Goal: Task Accomplishment & Management: Manage account settings

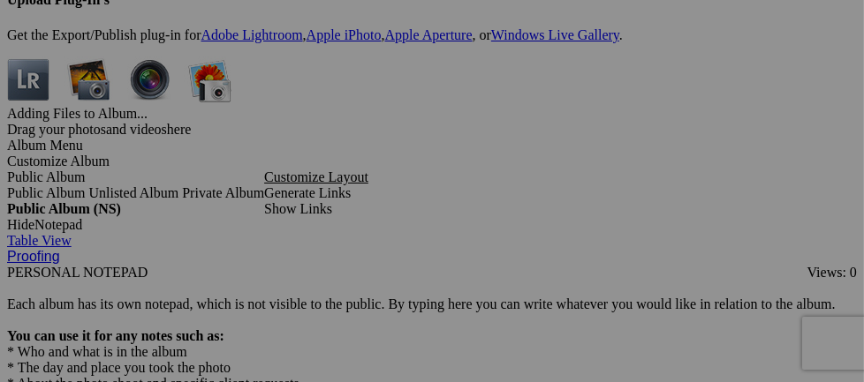
scroll to position [5208, 0]
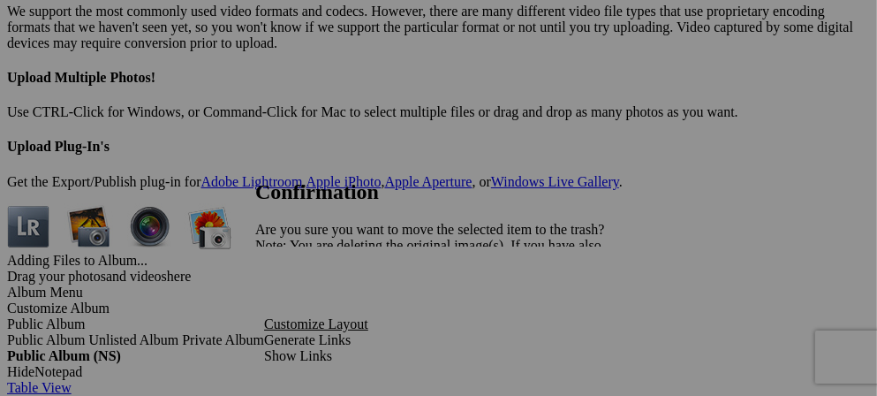
click at [314, 311] on span "Yes" at bounding box center [304, 306] width 20 height 15
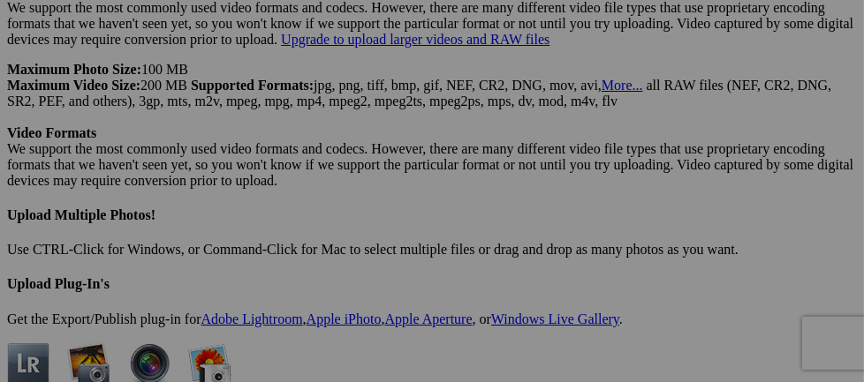
scroll to position [5224, 0]
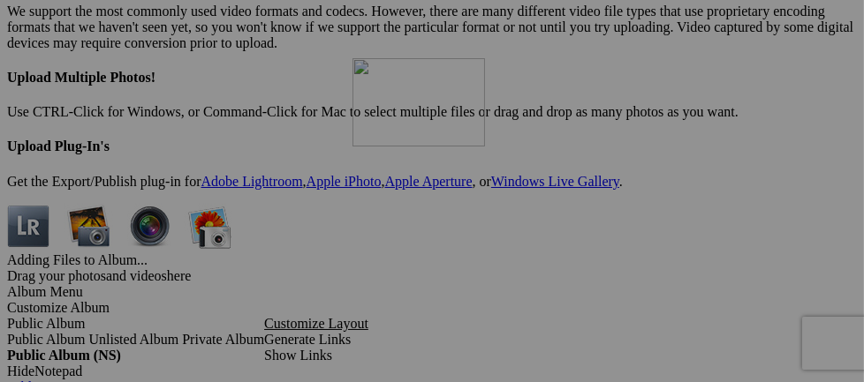
drag, startPoint x: 490, startPoint y: 262, endPoint x: 607, endPoint y: 212, distance: 127.0
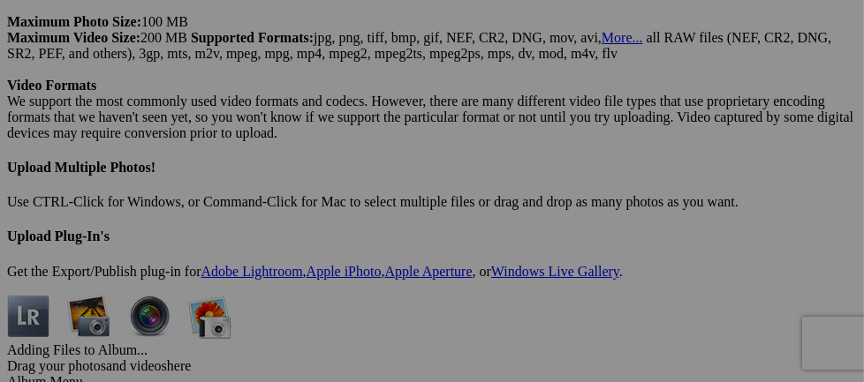
scroll to position [5118, 0]
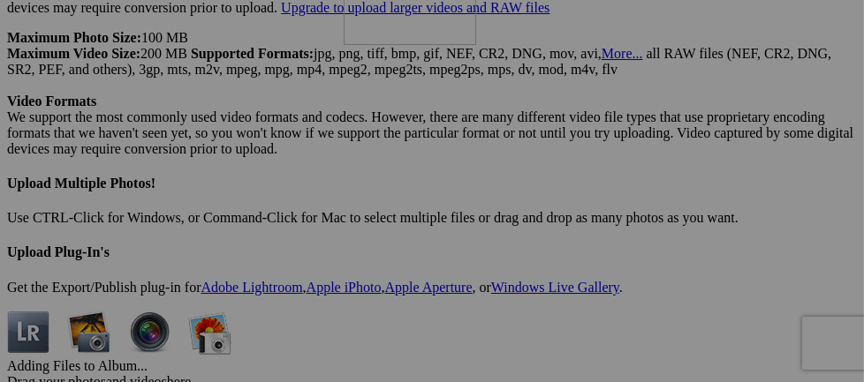
drag, startPoint x: 684, startPoint y: 363, endPoint x: 598, endPoint y: 110, distance: 267.8
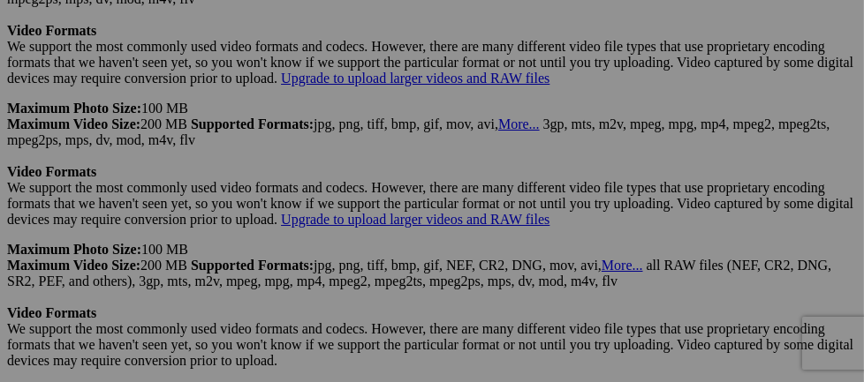
scroll to position [4871, 0]
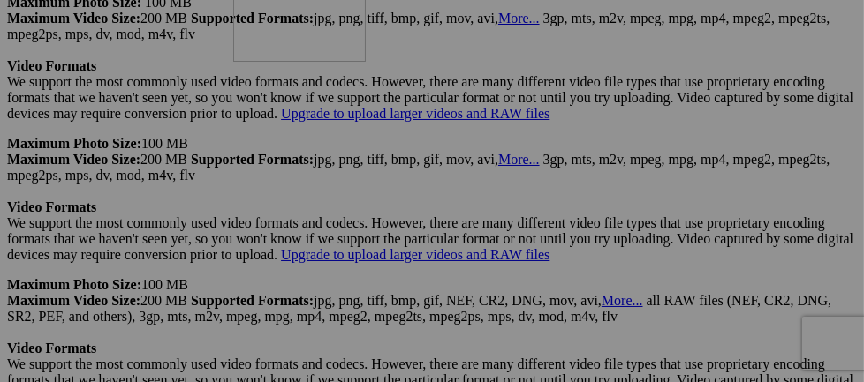
drag, startPoint x: 682, startPoint y: 364, endPoint x: 488, endPoint y: 127, distance: 306.2
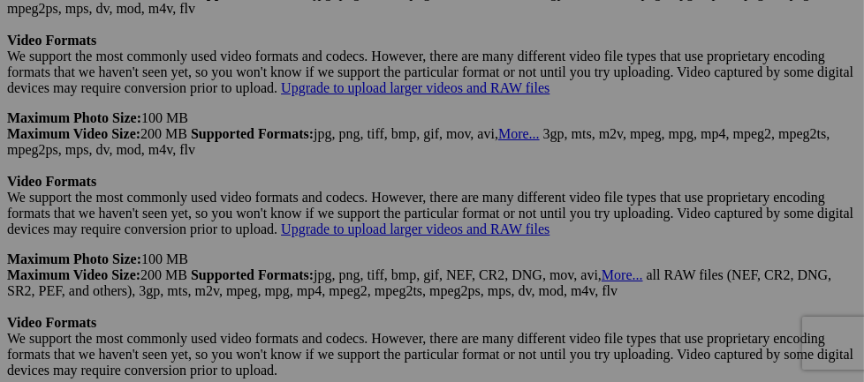
scroll to position [4909, 0]
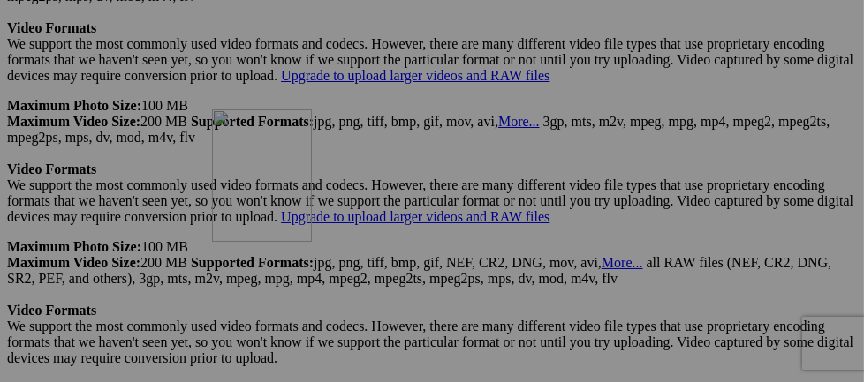
drag, startPoint x: 681, startPoint y: 139, endPoint x: 466, endPoint y: 262, distance: 247.7
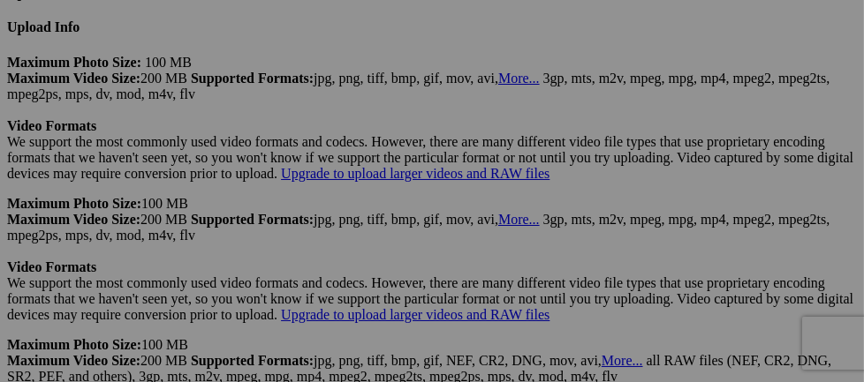
scroll to position [4836, 0]
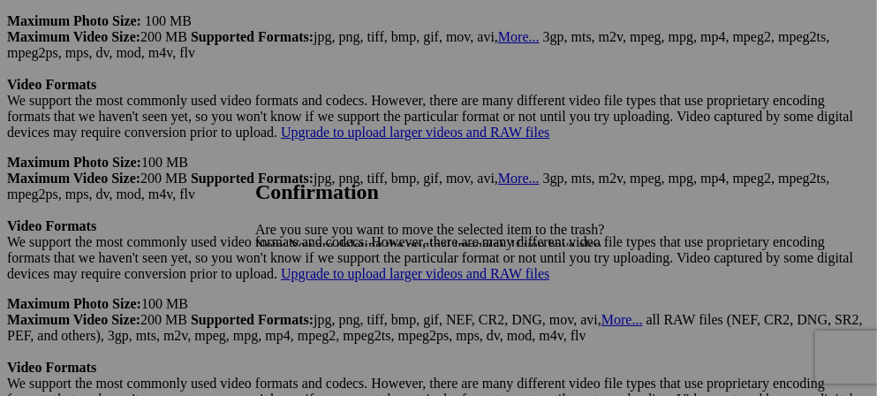
click at [314, 312] on span "Yes" at bounding box center [304, 306] width 20 height 15
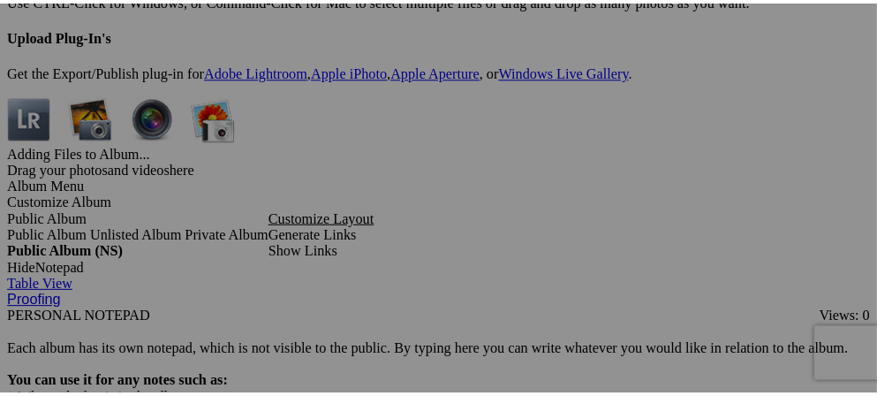
scroll to position [5311, 0]
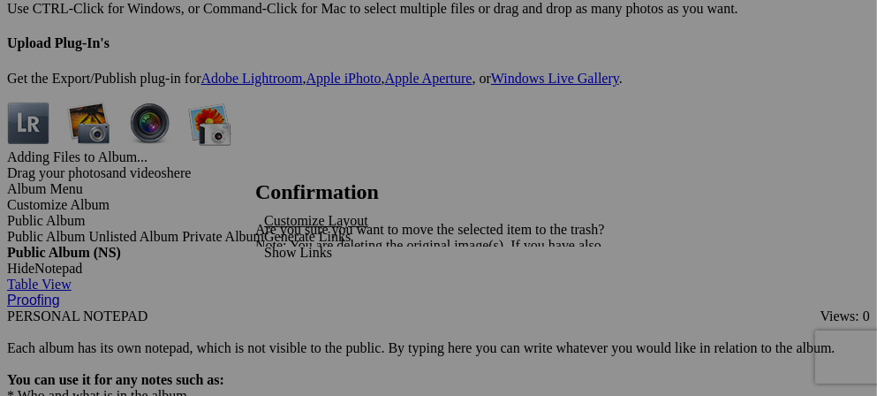
drag, startPoint x: 592, startPoint y: 292, endPoint x: 591, endPoint y: 302, distance: 9.8
click at [591, 301] on div "Cancel Yes" at bounding box center [431, 307] width 353 height 16
click at [593, 299] on div "Cancel Yes" at bounding box center [431, 307] width 353 height 16
click at [314, 306] on span "Yes" at bounding box center [304, 306] width 20 height 15
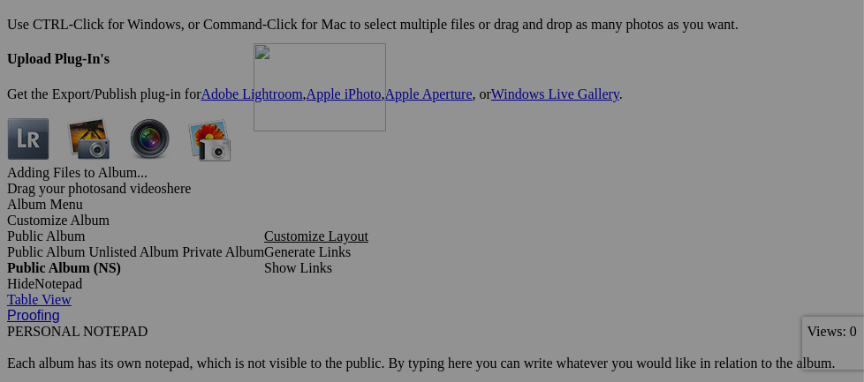
click at [0, 0] on img at bounding box center [0, 0] width 0 height 0
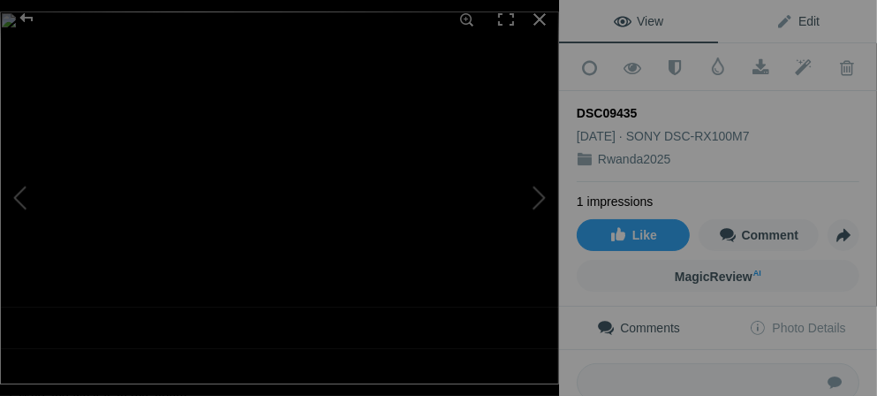
click at [775, 14] on span "Edit" at bounding box center [797, 21] width 44 height 14
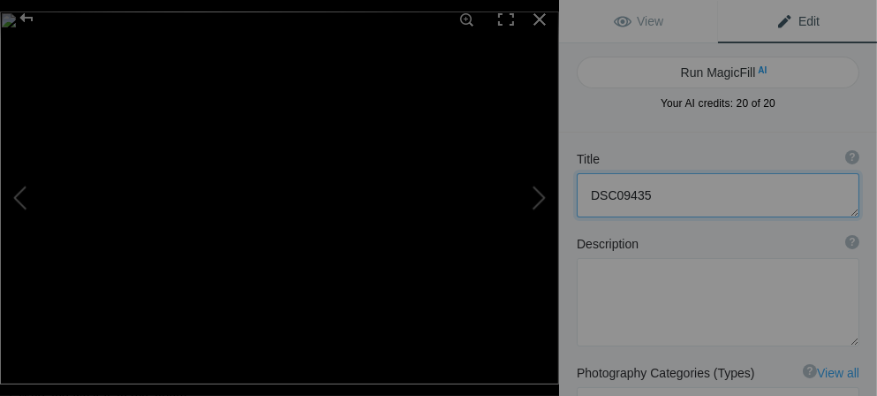
click at [654, 195] on textarea at bounding box center [718, 195] width 283 height 44
type textarea "D"
click at [601, 196] on textarea at bounding box center [718, 195] width 283 height 44
click at [723, 202] on textarea at bounding box center [718, 195] width 283 height 44
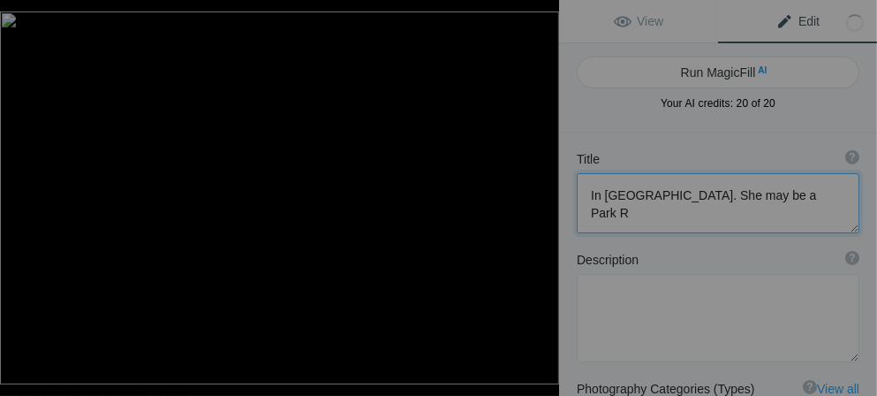
scroll to position [1, 0]
click at [11, 195] on button at bounding box center [66, 197] width 132 height 142
type textarea "DSC00254"
type textarea "DSC00254.jpg.null"
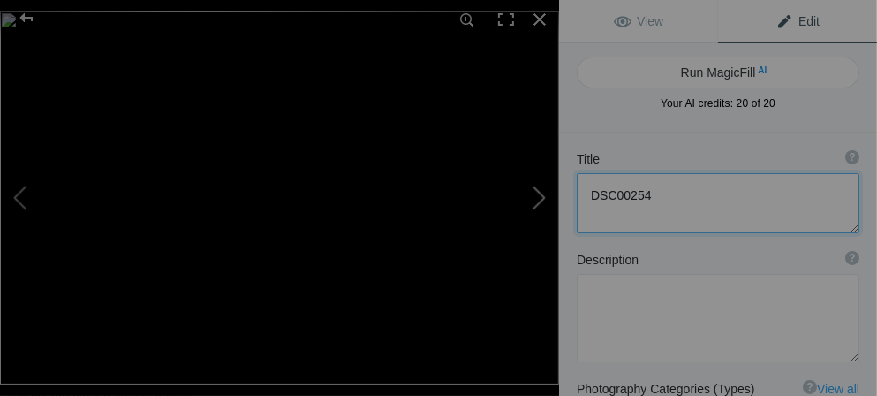
scroll to position [0, 0]
click at [535, 193] on button at bounding box center [493, 197] width 132 height 142
type textarea "In [GEOGRAPHIC_DATA]. She may be a Park Ranger"
type textarea "DSC09435.jpg"
click at [535, 193] on button at bounding box center [493, 197] width 132 height 142
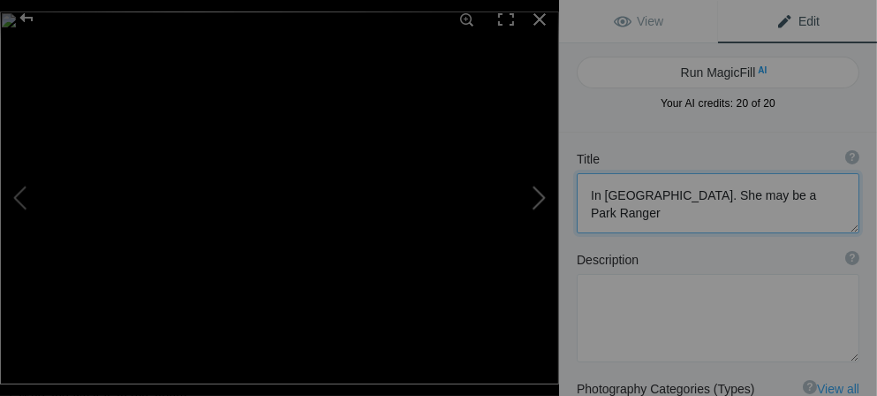
type textarea "DSC09436"
type textarea "DSC09436.jpg"
click at [660, 204] on textarea at bounding box center [718, 203] width 283 height 60
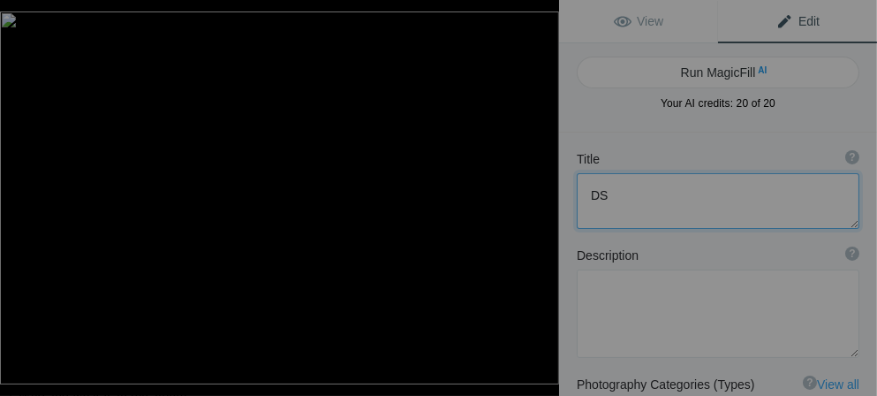
type textarea "D"
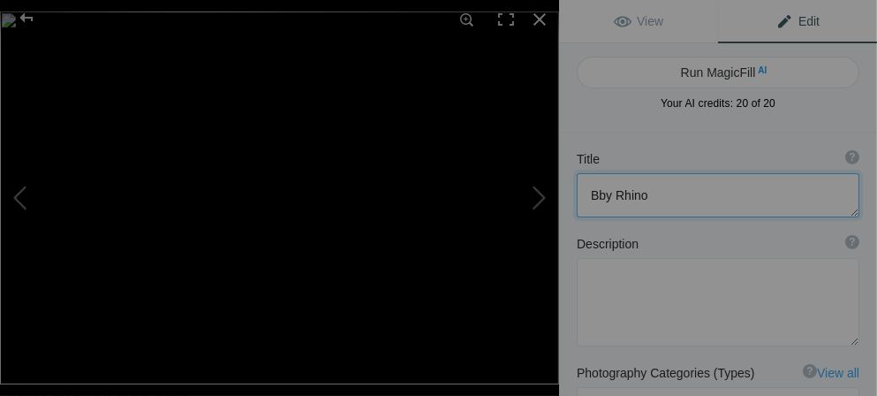
click at [594, 198] on textarea at bounding box center [718, 195] width 283 height 44
click at [14, 202] on button at bounding box center [66, 197] width 132 height 142
type textarea "In [GEOGRAPHIC_DATA]. She may be a Park Ranger"
type textarea "DSC09435.jpg"
click at [533, 193] on button at bounding box center [493, 197] width 132 height 142
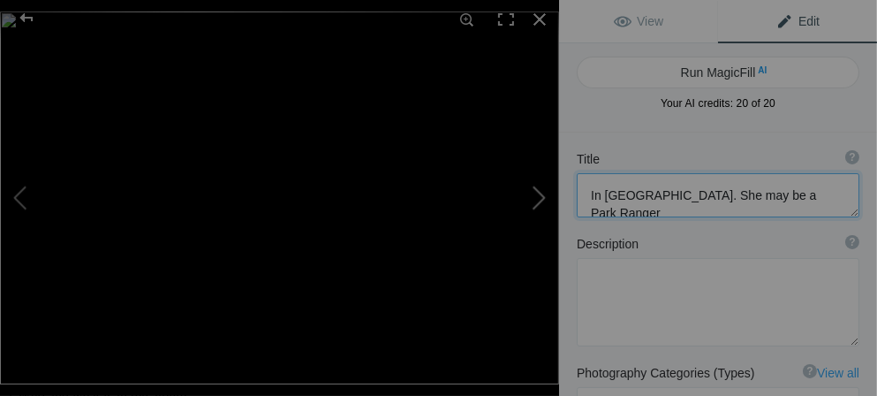
type textarea "Baby Rhino"
type textarea "DSC09436.jpg"
click at [541, 196] on button at bounding box center [493, 197] width 132 height 142
type textarea "DSC00296"
type textarea "DSC00296.jpg"
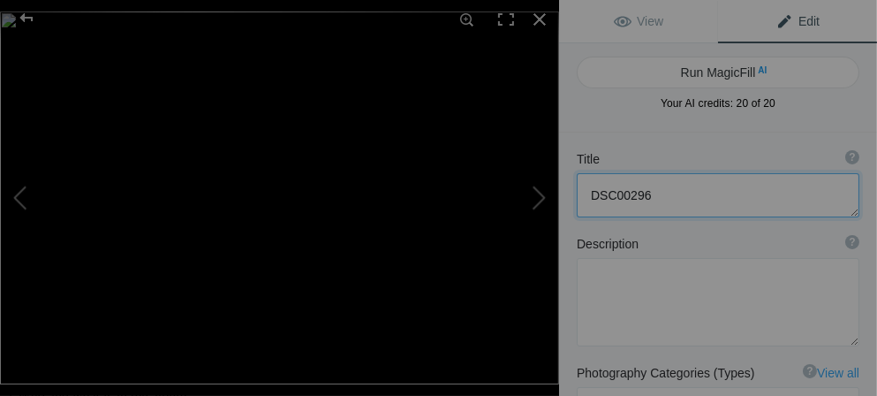
click at [651, 193] on textarea at bounding box center [718, 195] width 283 height 44
type textarea "D"
click at [540, 200] on button at bounding box center [493, 197] width 132 height 142
type textarea "DSC09530"
type textarea "DSC09530.jpg"
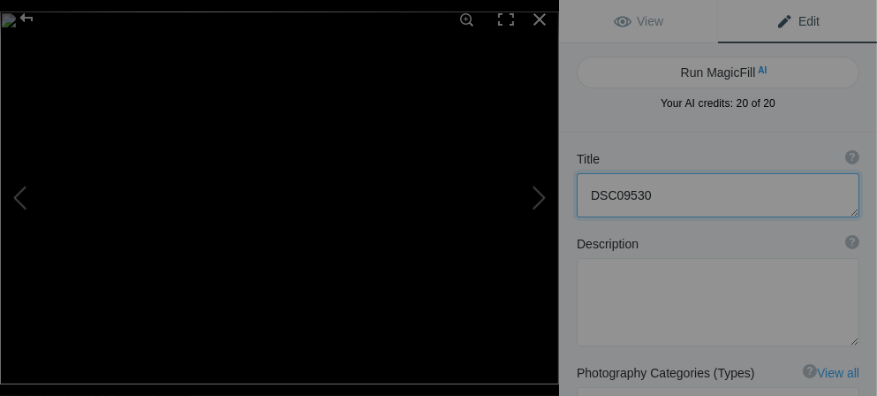
click at [651, 202] on textarea at bounding box center [718, 195] width 283 height 44
type textarea "D"
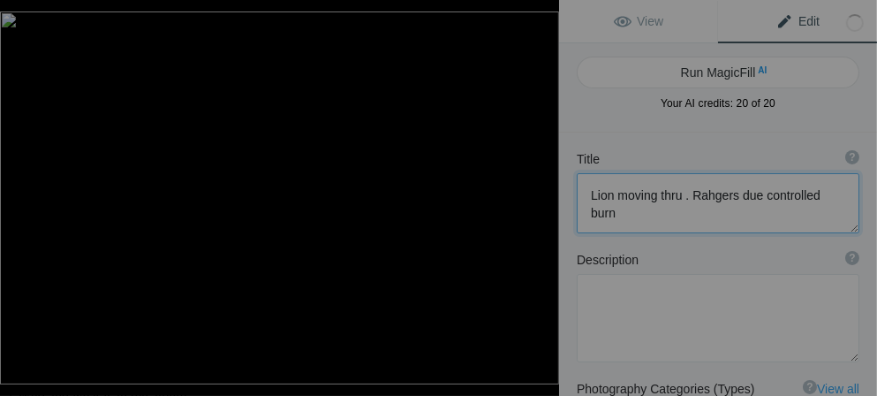
scroll to position [1, 0]
click at [20, 200] on button at bounding box center [66, 197] width 132 height 142
type textarea "Rhino"
type textarea "DSC00296.jpg"
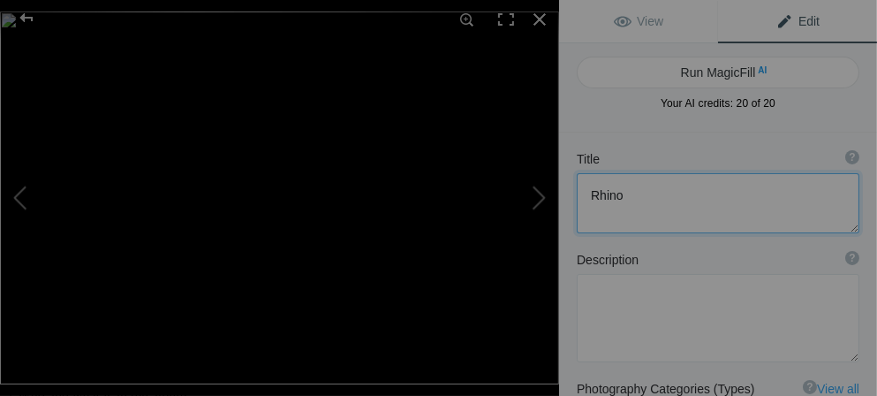
scroll to position [0, 0]
click at [531, 194] on button at bounding box center [493, 197] width 132 height 142
type textarea "Lion moving thru . Rahgers due controlled burns to prevent wild fires."
type textarea "DSC09530.jpg"
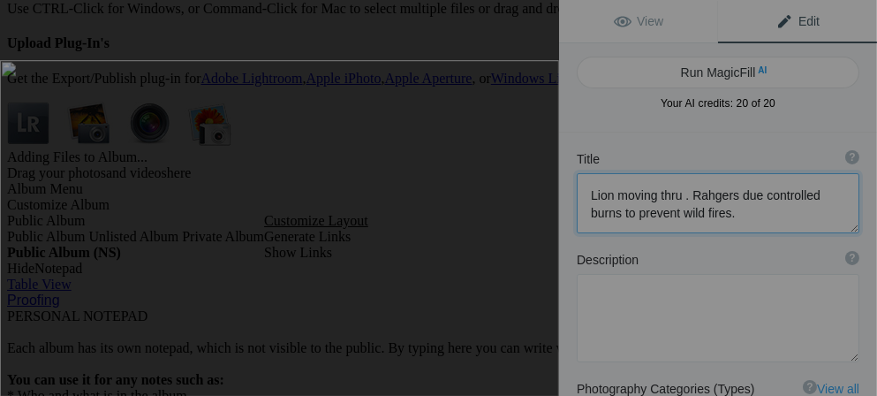
click at [533, 258] on button at bounding box center [493, 197] width 132 height 142
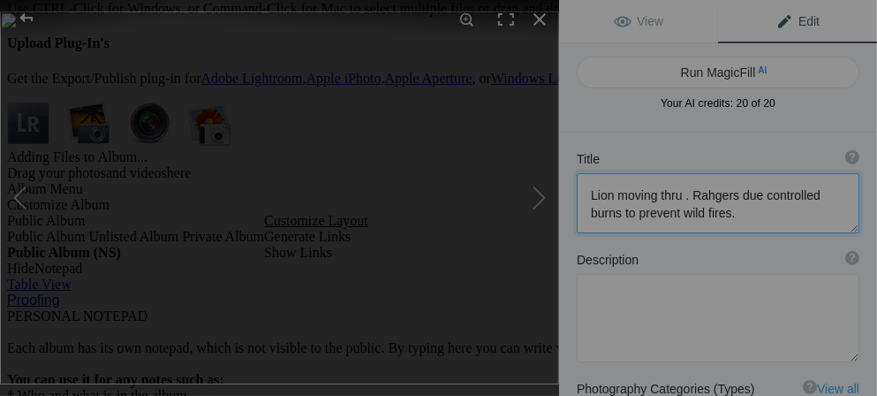
type textarea "DSC09531"
type textarea "DSC09531.jpg"
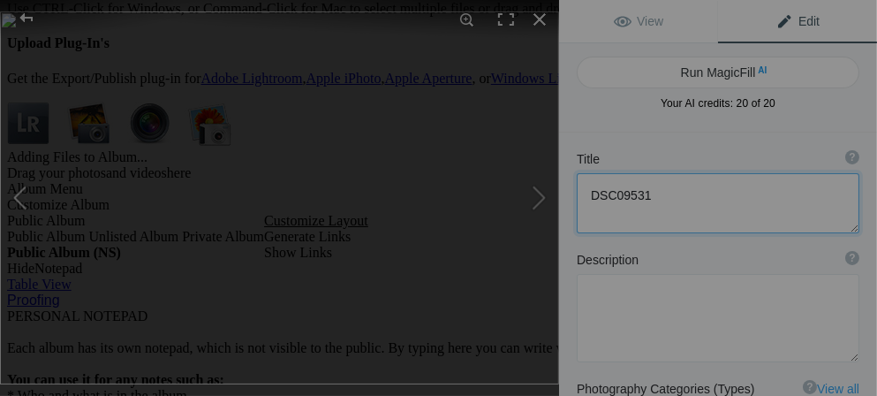
click at [18, 200] on button at bounding box center [66, 197] width 132 height 142
type textarea "Lion moving thru . Rahgers due controlled burns to prevent wild fires."
type textarea "DSC09530.jpg"
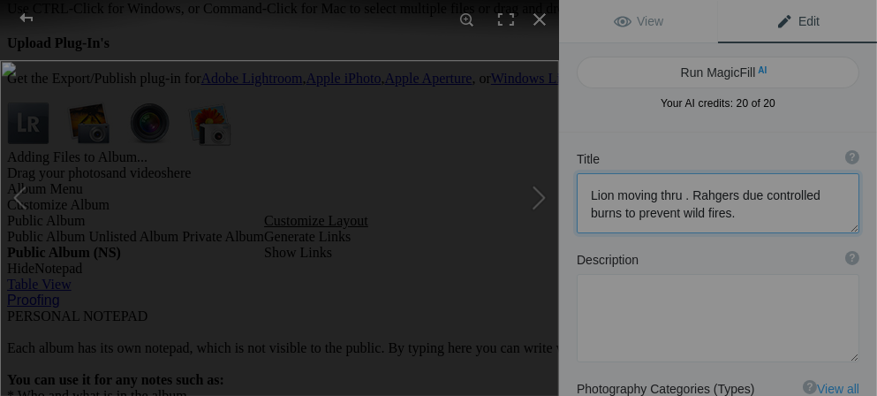
click at [707, 196] on textarea at bounding box center [718, 203] width 283 height 60
click at [543, 205] on button at bounding box center [493, 197] width 132 height 142
type textarea "DSC09531"
type textarea "DSC09531.jpg"
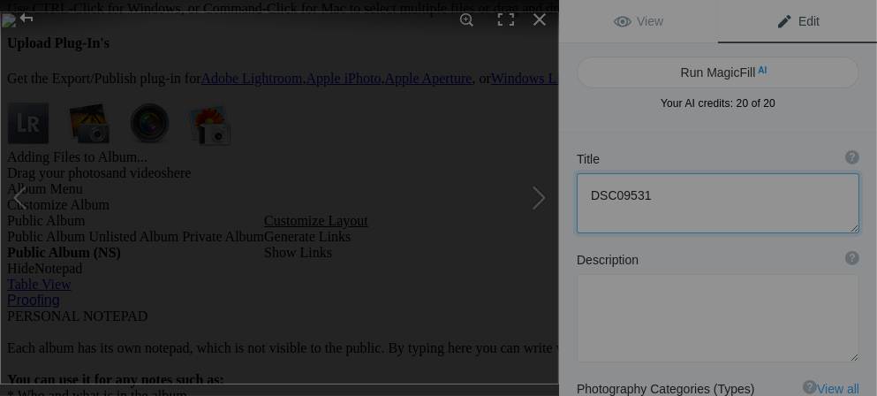
click at [652, 194] on textarea at bounding box center [718, 203] width 283 height 60
type textarea "D"
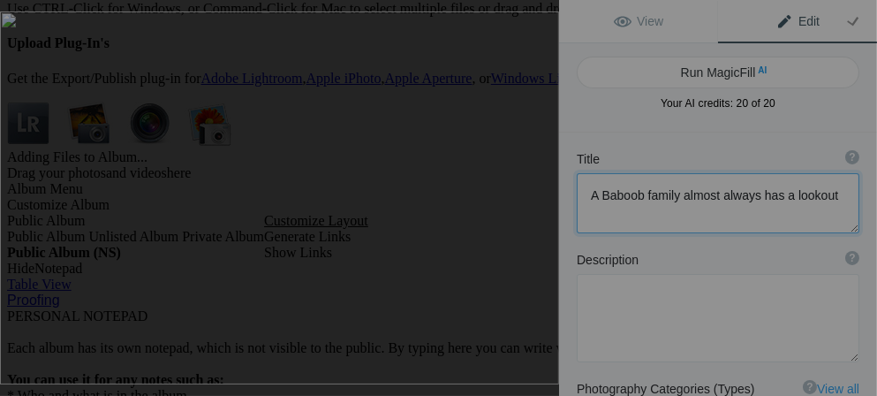
scroll to position [1, 0]
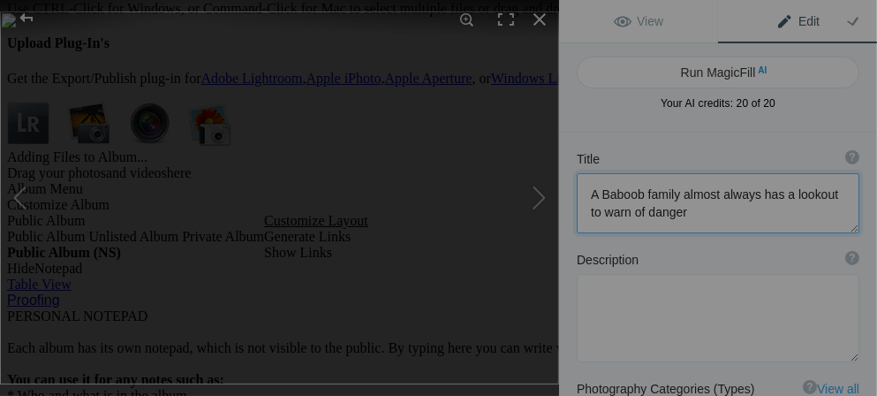
click at [640, 192] on textarea at bounding box center [718, 203] width 283 height 60
click at [14, 196] on button at bounding box center [66, 197] width 132 height 142
type textarea "Lion moving thru . Rangers due controlled burns to prevent wild fires."
type textarea "DSC09530.jpg"
click at [543, 195] on button at bounding box center [493, 197] width 132 height 142
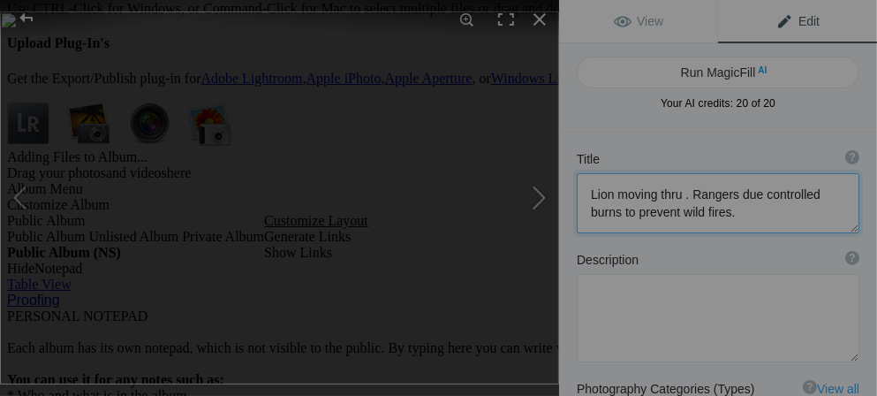
type textarea "A Baboon family almost always has a lookout to warn of danger"
type textarea "DSC09531.jpg"
click at [543, 195] on button at bounding box center [493, 197] width 132 height 142
type textarea "DSC09533"
type textarea "DSC09533.jpg"
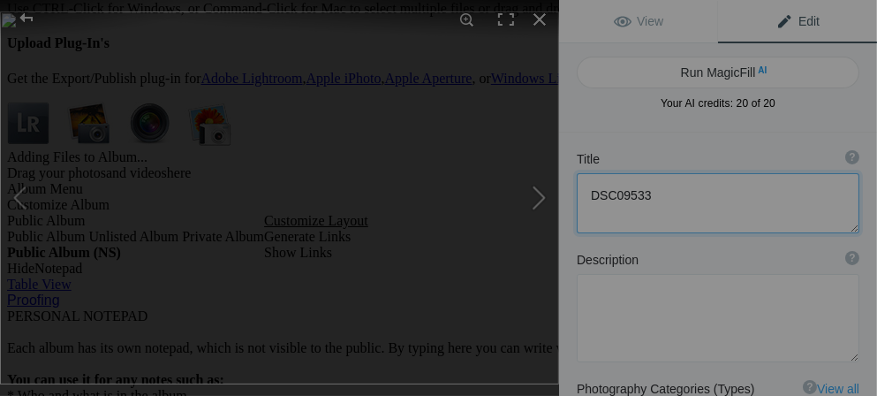
scroll to position [0, 0]
click at [654, 185] on textarea at bounding box center [718, 203] width 283 height 60
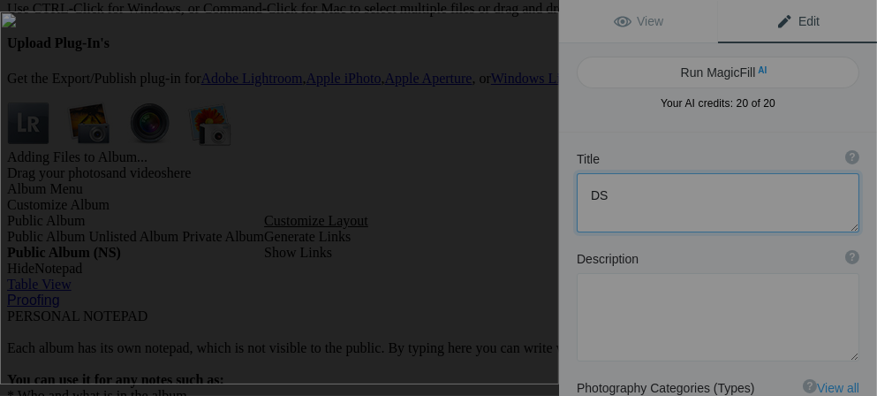
type textarea "D"
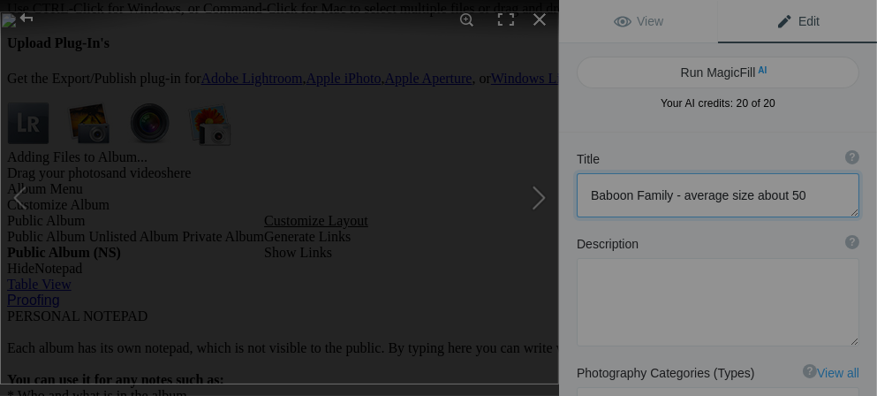
click at [539, 198] on button at bounding box center [493, 197] width 132 height 142
type textarea "DSC09536"
type textarea "DSC09536.jpg"
click at [656, 193] on textarea at bounding box center [718, 195] width 283 height 44
click at [236, 169] on img at bounding box center [279, 197] width 559 height 373
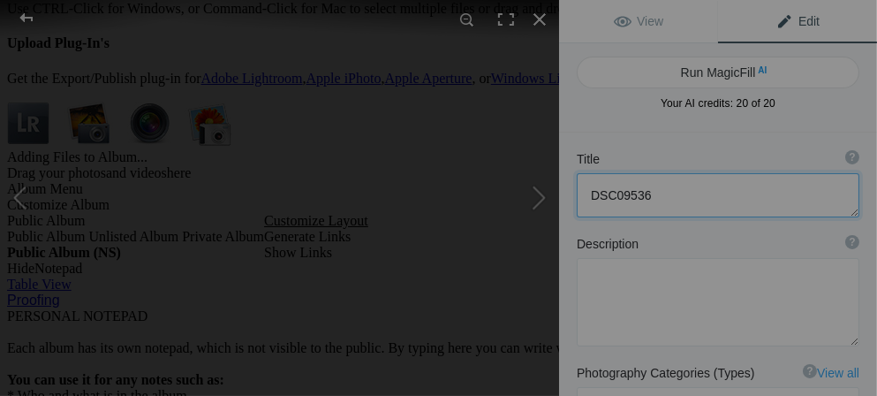
click at [236, 169] on img at bounding box center [296, 209] width 777 height 518
click at [397, 201] on img at bounding box center [445, 306] width 2696 height 1797
click at [226, 176] on img at bounding box center [279, 197] width 559 height 373
click at [226, 176] on img at bounding box center [295, 204] width 721 height 480
click at [362, 165] on img at bounding box center [481, 278] width 2696 height 1797
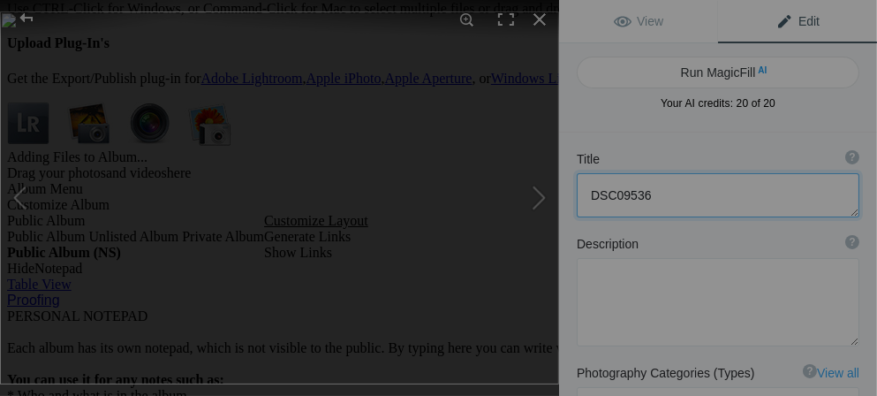
click at [656, 196] on textarea at bounding box center [718, 195] width 283 height 44
type textarea "D"
click at [644, 196] on textarea at bounding box center [718, 195] width 283 height 44
click at [20, 201] on button at bounding box center [66, 197] width 132 height 142
type textarea "Baboon Family - average size about 50"
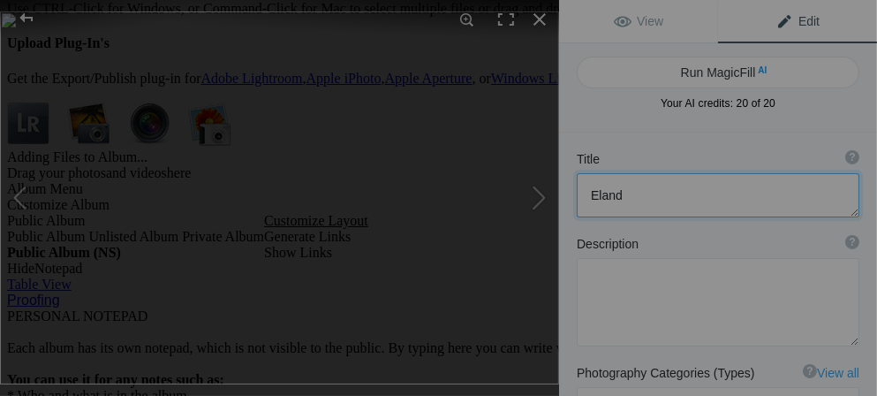
type textarea "DSC09533.jpg"
click at [542, 198] on button at bounding box center [493, 197] width 132 height 142
type textarea "Eland"
type textarea "DSC09536.jpg"
click at [542, 198] on button at bounding box center [493, 197] width 132 height 142
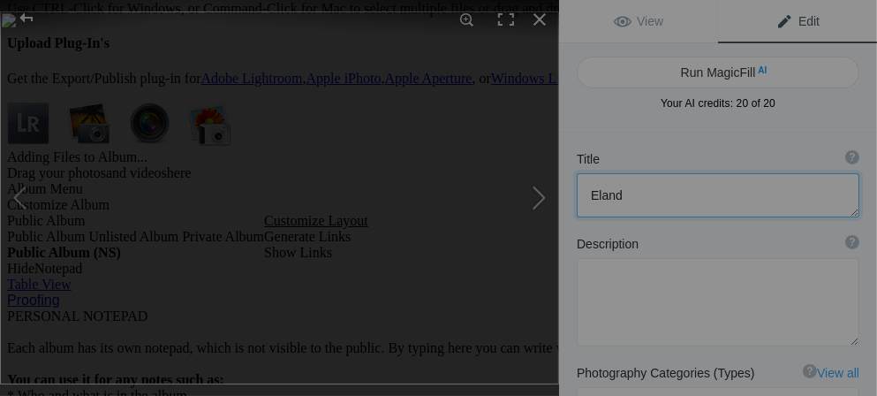
type textarea "DSC09538"
type textarea "DSC09538.jpg"
click at [664, 190] on textarea at bounding box center [718, 195] width 283 height 44
type textarea "D"
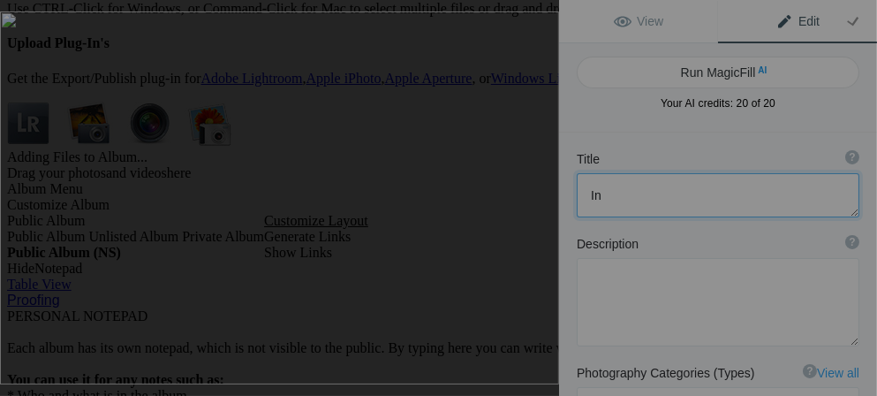
type textarea "I"
type textarea "H"
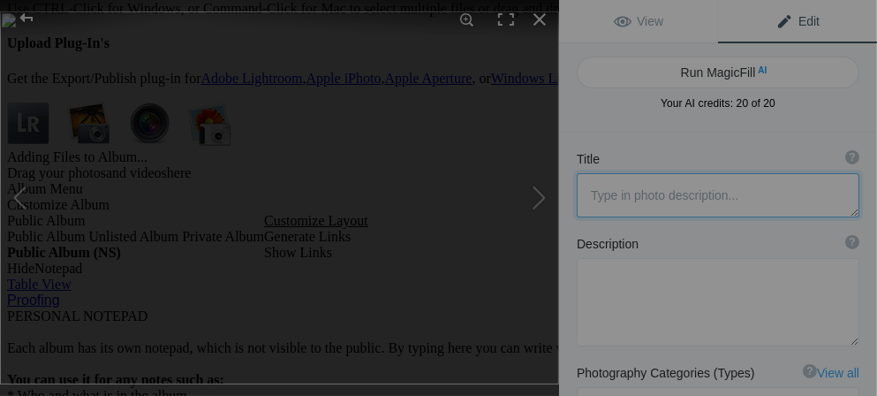
click at [593, 193] on textarea at bounding box center [718, 195] width 283 height 44
click at [534, 204] on button at bounding box center [493, 197] width 132 height 142
type textarea "DSC09539"
type textarea "DSC09539.jpg"
click at [685, 206] on textarea at bounding box center [718, 195] width 283 height 44
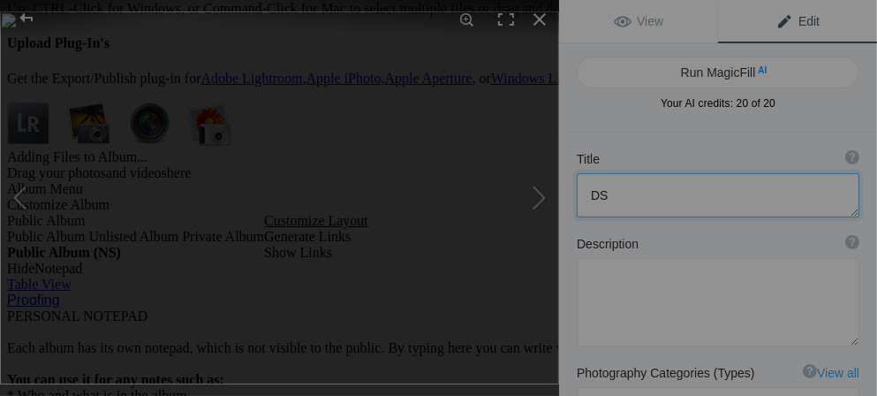
type textarea "D"
click at [538, 196] on button at bounding box center [493, 197] width 132 height 142
type textarea "DSC09541"
type textarea "DSC09541.jpg"
click at [651, 190] on textarea at bounding box center [718, 195] width 283 height 44
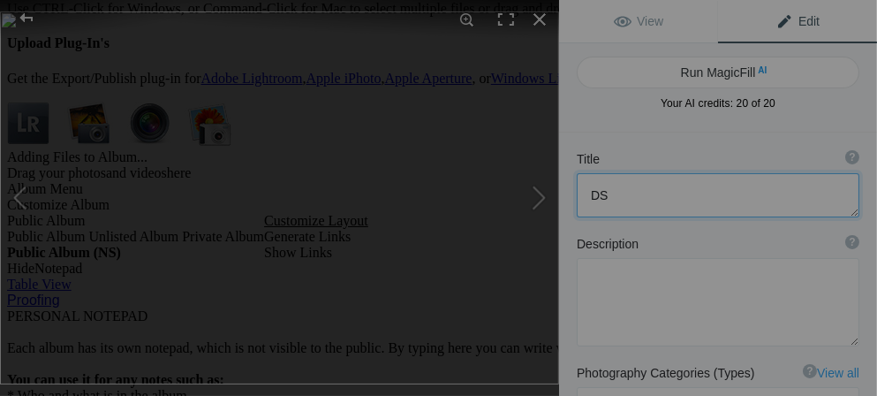
type textarea "D"
click at [656, 198] on textarea at bounding box center [718, 195] width 283 height 44
click at [539, 197] on button at bounding box center [493, 197] width 132 height 142
type textarea "DSC09551"
type textarea "DSC09551.jpg"
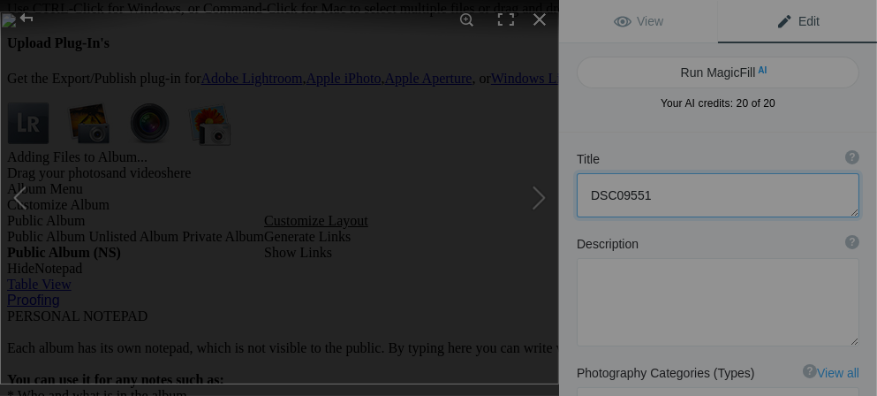
click at [31, 206] on button at bounding box center [66, 197] width 132 height 142
type textarea "Cormorant sitting on a Hippo"
type textarea "DSC09541.jpg"
click at [540, 200] on button at bounding box center [493, 197] width 132 height 142
type textarea "DSC09551"
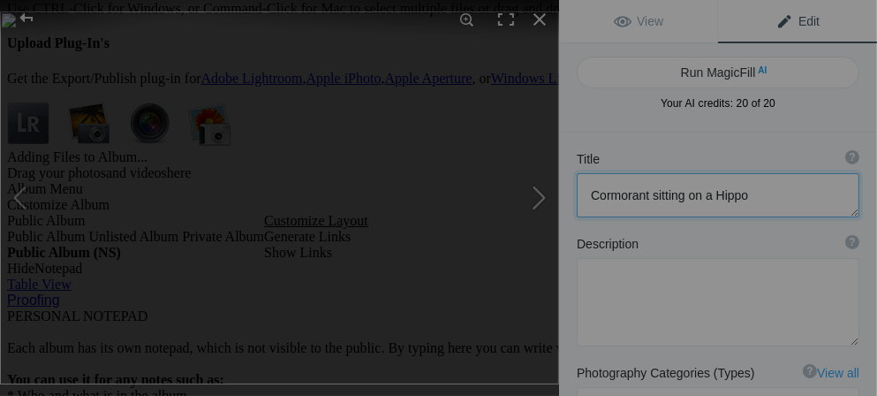
type textarea "DSC09551.jpg"
click at [654, 194] on textarea at bounding box center [718, 195] width 283 height 44
type textarea "D"
click at [536, 203] on button at bounding box center [493, 197] width 132 height 142
type textarea "DSC09548"
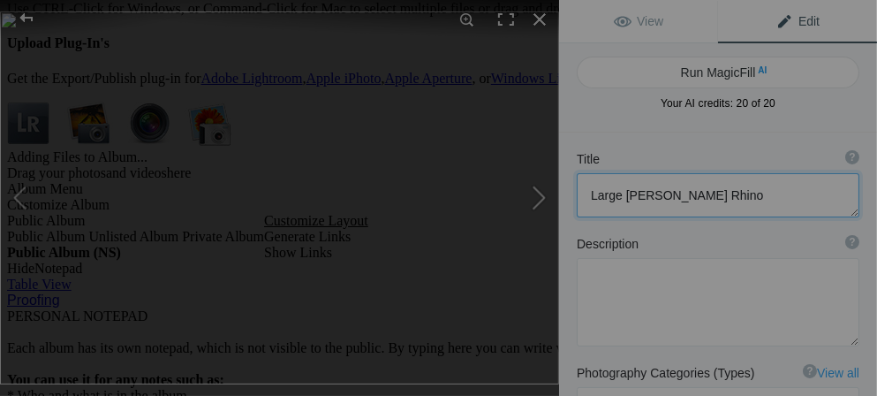
type textarea "DSC09548.jpg"
click at [680, 197] on textarea at bounding box center [718, 195] width 283 height 44
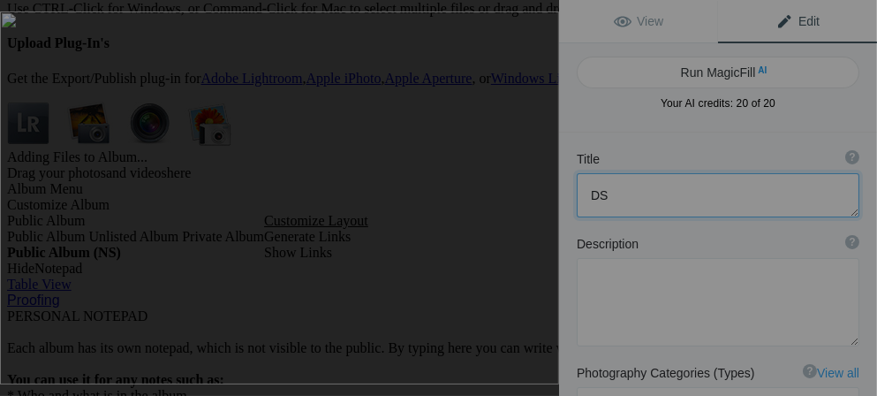
type textarea "D"
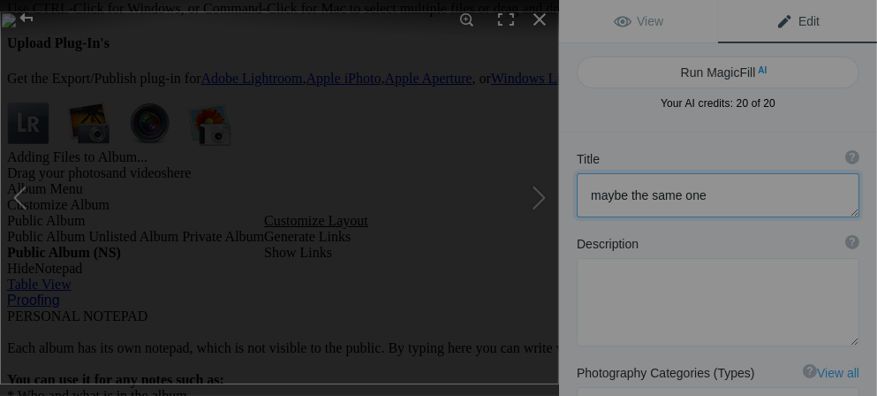
click at [26, 197] on button at bounding box center [66, 197] width 132 height 142
type textarea "Large [PERSON_NAME] Rhino"
type textarea "DSC09551.jpg"
click at [535, 195] on button at bounding box center [493, 197] width 132 height 142
type textarea "maybe the same one"
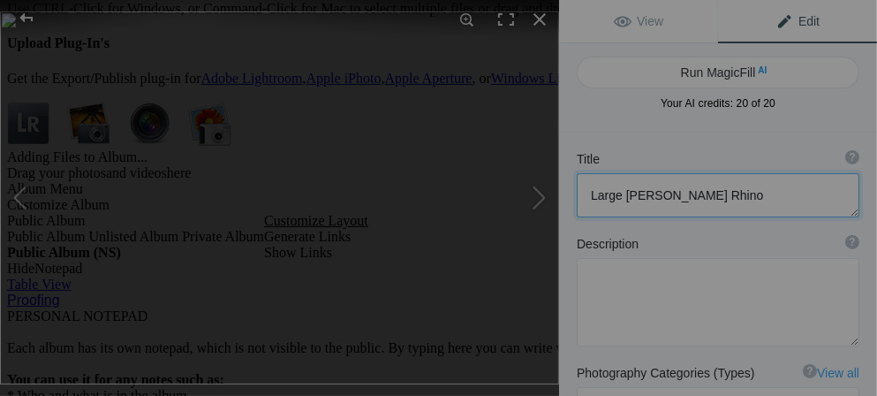
type textarea "DSC09548.jpg"
drag, startPoint x: 707, startPoint y: 197, endPoint x: 586, endPoint y: 204, distance: 121.2
click at [586, 204] on textarea at bounding box center [718, 195] width 283 height 44
click at [542, 195] on button at bounding box center [493, 197] width 132 height 142
type textarea "DSC09543"
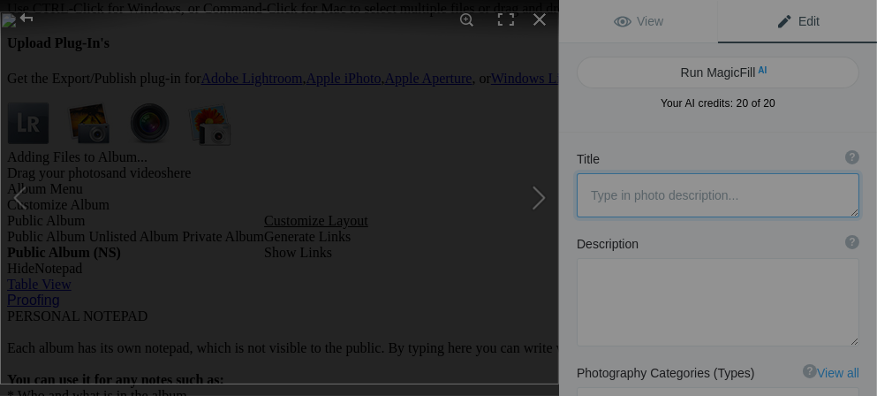
type textarea "DSC09543.jpg"
drag, startPoint x: 699, startPoint y: 195, endPoint x: 540, endPoint y: 205, distance: 158.4
click at [540, 205] on div "DSC09543 View Edit Run MagicFill AI Your AI credits: 20 of 20 You have used all…" at bounding box center [438, 198] width 877 height 396
click at [26, 193] on button at bounding box center [66, 197] width 132 height 142
type textarea "DSC09548"
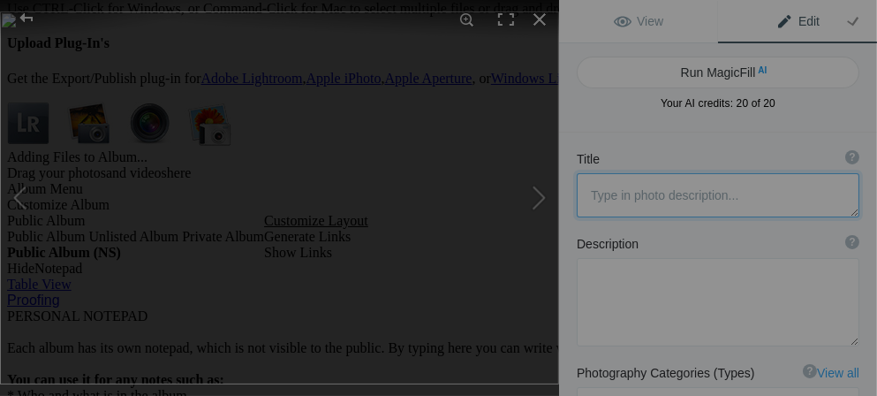
type textarea "DSC09548.jpg"
click at [673, 198] on textarea at bounding box center [718, 195] width 283 height 44
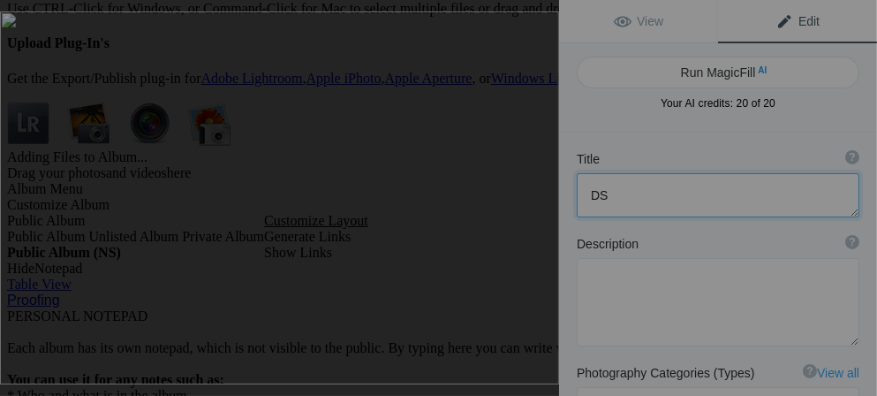
type textarea "D"
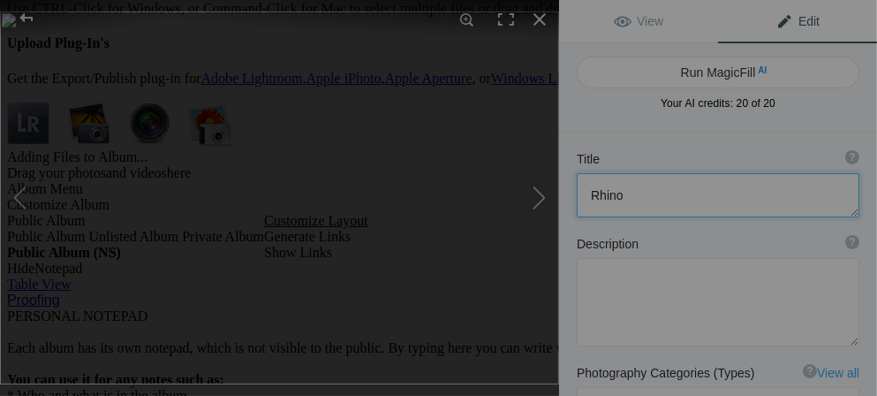
click at [548, 196] on button at bounding box center [493, 197] width 132 height 142
type textarea "DSC09543"
type textarea "DSC09543.jpg"
click at [675, 202] on textarea at bounding box center [718, 195] width 283 height 44
type textarea "D"
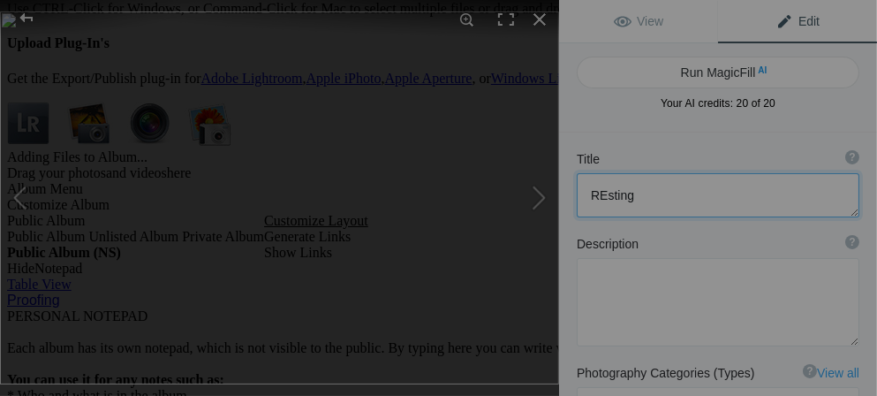
click at [607, 192] on textarea at bounding box center [718, 195] width 283 height 44
click at [639, 200] on textarea at bounding box center [718, 195] width 283 height 44
click at [556, 218] on button at bounding box center [493, 197] width 132 height 142
type textarea "DSC09552"
type textarea "DSC09552.jpg"
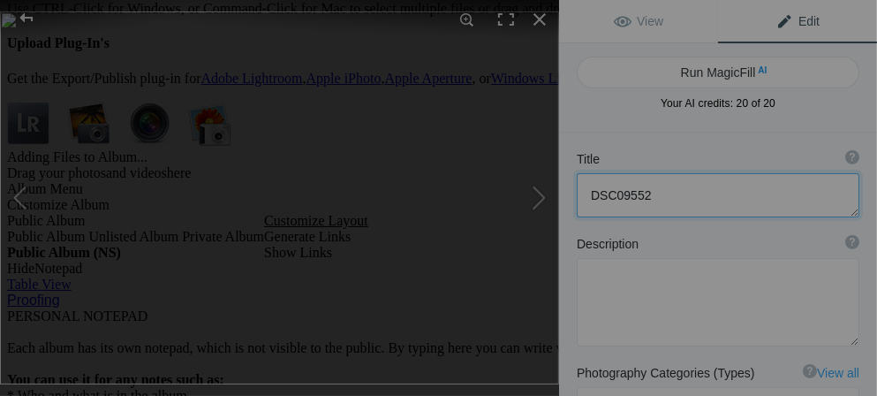
click at [656, 191] on textarea at bounding box center [718, 195] width 283 height 44
type textarea "D"
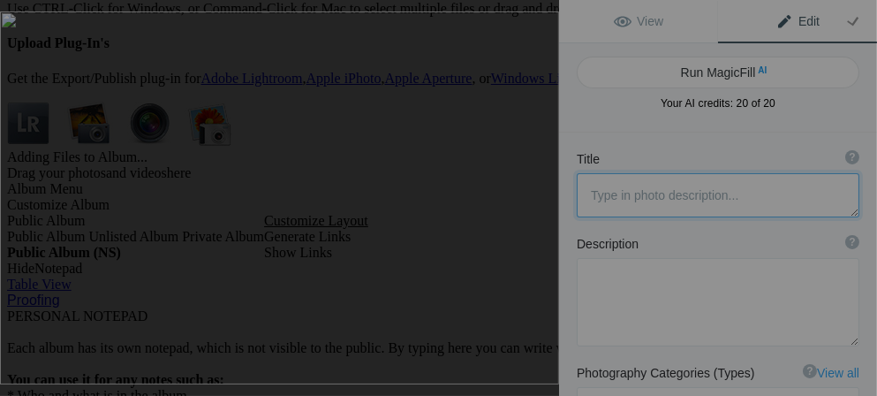
type textarea "g"
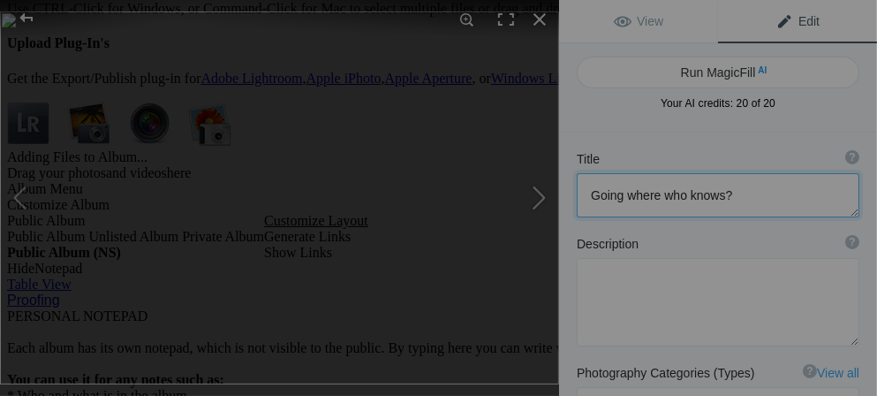
click at [537, 202] on button at bounding box center [493, 197] width 132 height 142
type textarea "DSC09553"
type textarea "DSC09553.jpg"
type textarea "D"
click at [631, 204] on textarea at bounding box center [718, 195] width 283 height 44
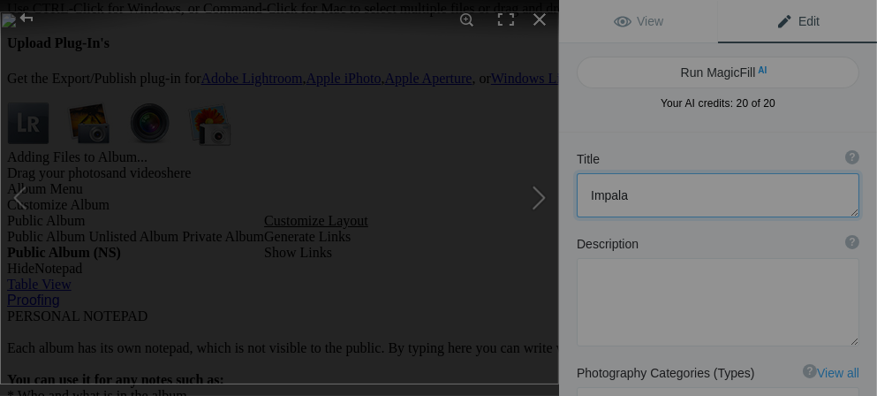
click at [531, 196] on button at bounding box center [493, 197] width 132 height 142
type textarea "DSC09554"
type textarea "DSC09554.jpg"
click at [531, 196] on button at bounding box center [493, 197] width 132 height 142
type textarea "DSC09555"
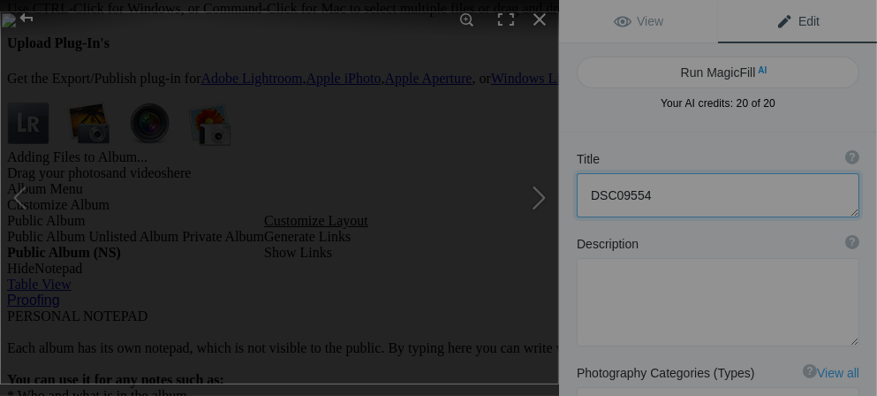
type textarea "DSC09555.jpg"
click at [676, 194] on textarea at bounding box center [718, 195] width 283 height 44
type textarea "D"
click at [679, 193] on textarea at bounding box center [718, 195] width 283 height 44
click at [751, 193] on textarea at bounding box center [718, 195] width 283 height 44
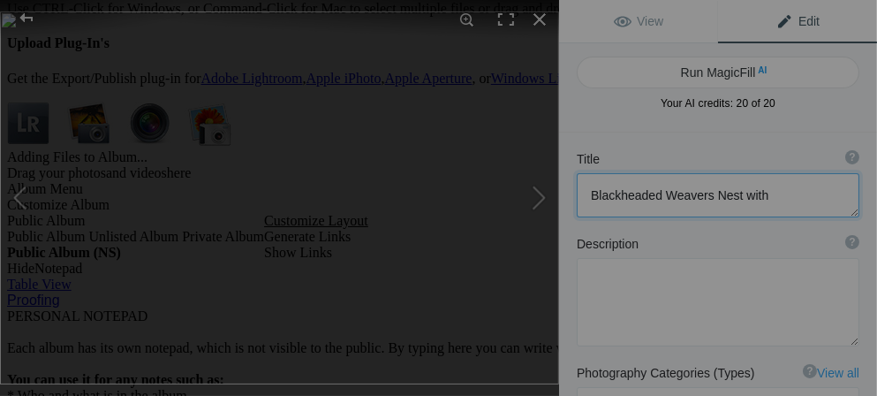
click at [231, 217] on img at bounding box center [279, 197] width 559 height 373
click at [231, 217] on img at bounding box center [300, 189] width 790 height 526
click at [254, 212] on img at bounding box center [465, 120] width 2696 height 1797
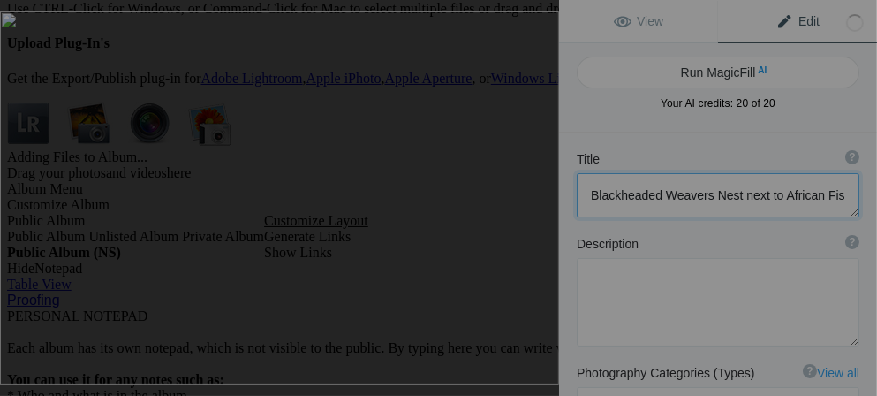
scroll to position [1, 0]
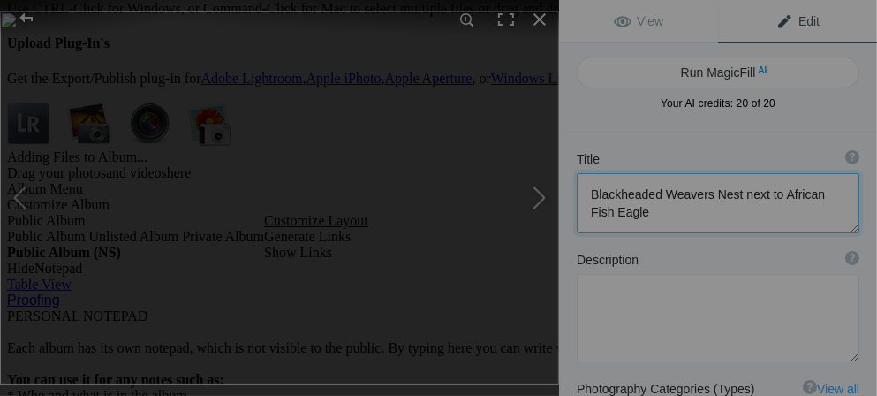
click at [537, 194] on button at bounding box center [493, 197] width 132 height 142
type textarea "DSC09558"
type textarea "DSC09558.jpg"
click at [662, 197] on textarea at bounding box center [718, 203] width 283 height 60
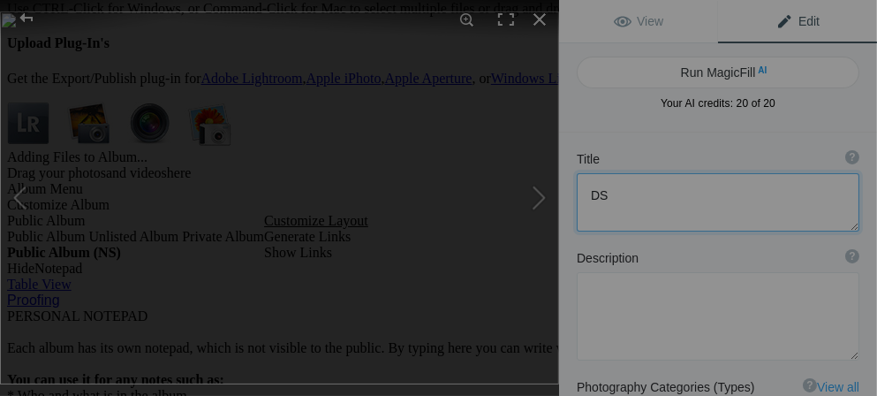
type textarea "D"
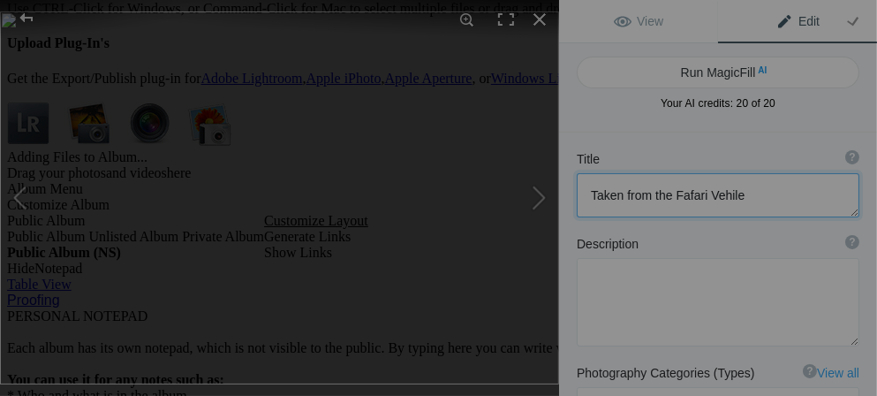
click at [677, 189] on textarea at bounding box center [718, 195] width 283 height 44
click at [533, 202] on button at bounding box center [493, 197] width 132 height 142
type textarea "DSC09561"
type textarea "DSC09561.jpg"
click at [648, 198] on textarea at bounding box center [718, 195] width 283 height 44
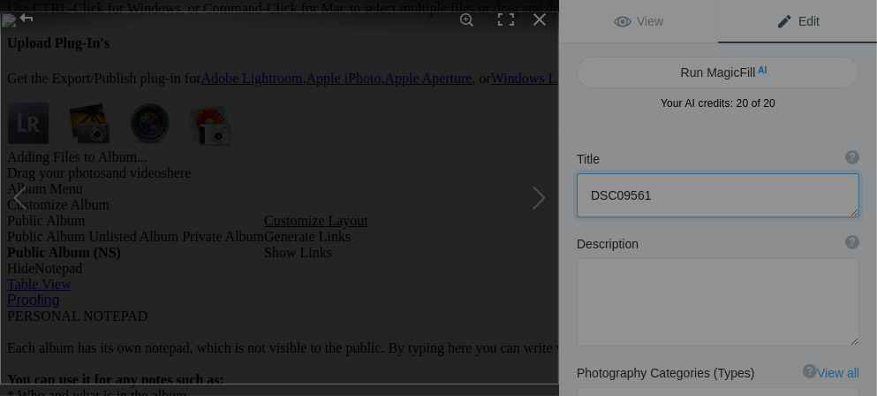
click at [653, 193] on textarea at bounding box center [718, 195] width 283 height 44
drag, startPoint x: 653, startPoint y: 193, endPoint x: 558, endPoint y: 215, distance: 97.2
click at [558, 215] on div "DSC09561 View Edit Run MagicFill AI Your AI credits: 20 of 20 You have used all…" at bounding box center [438, 198] width 877 height 396
click at [534, 200] on button at bounding box center [493, 197] width 132 height 142
type textarea "DSC09562"
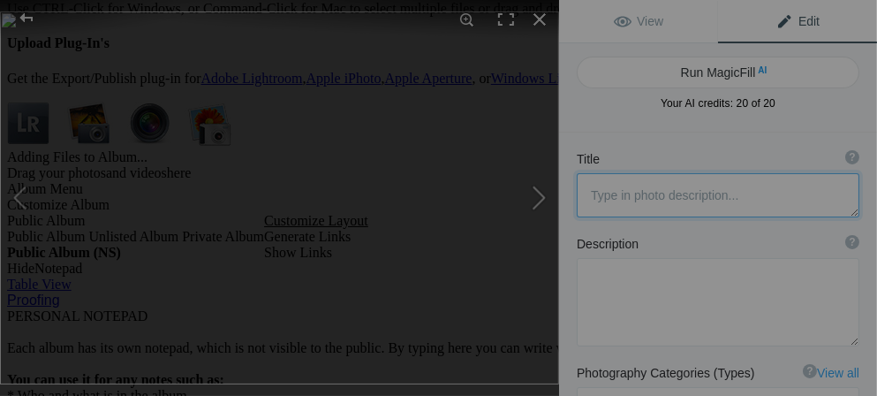
type textarea "DSC09562.jpg"
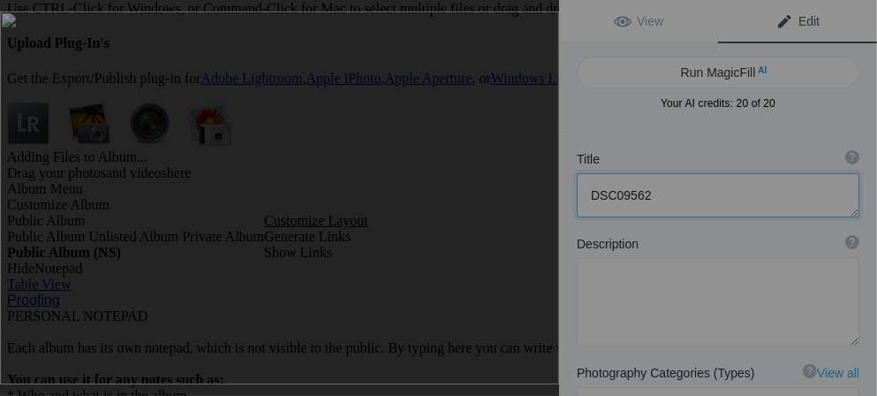
click at [534, 200] on button at bounding box center [493, 197] width 132 height 142
type textarea "DSC09563"
type textarea "DSC09563.jpg"
click at [534, 200] on button at bounding box center [493, 197] width 132 height 142
type textarea "DSC09564"
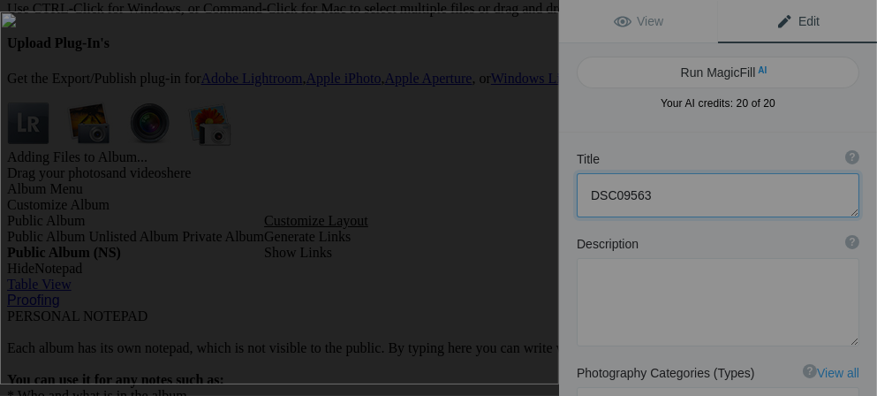
type textarea "DSC09564.jpg"
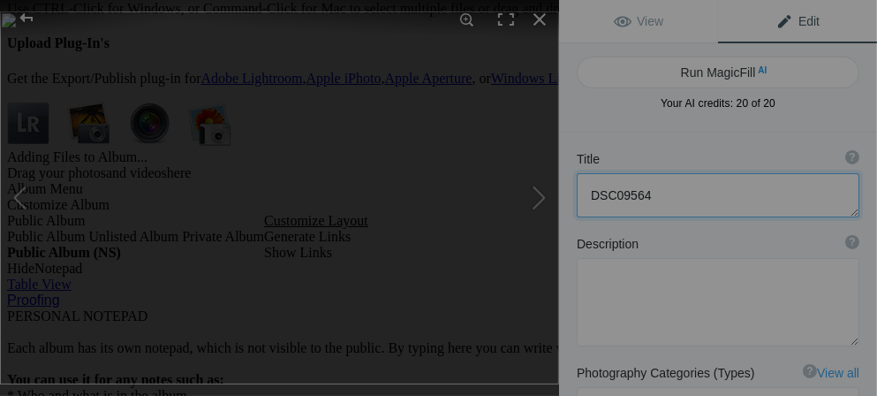
type textarea "DSC09564"
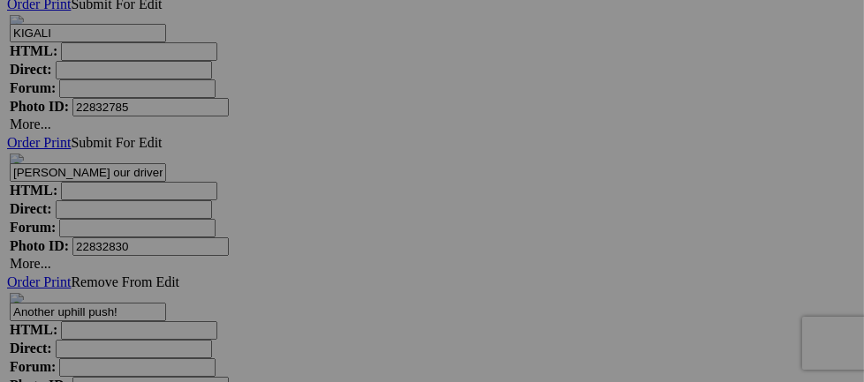
scroll to position [6791, 0]
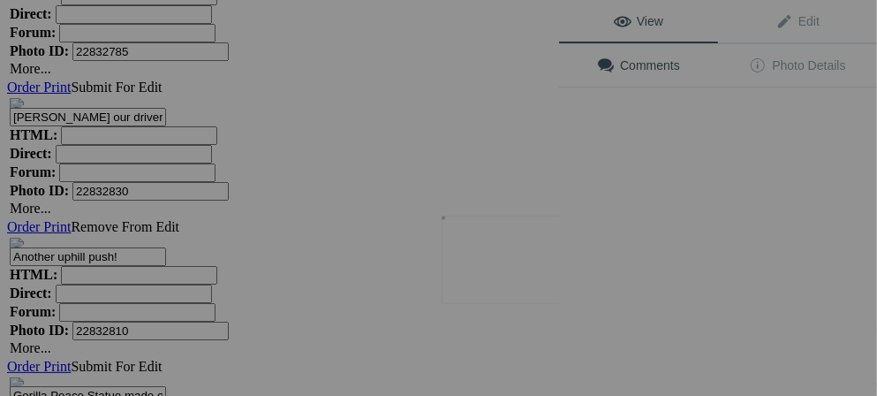
click at [522, 268] on button at bounding box center [493, 197] width 132 height 142
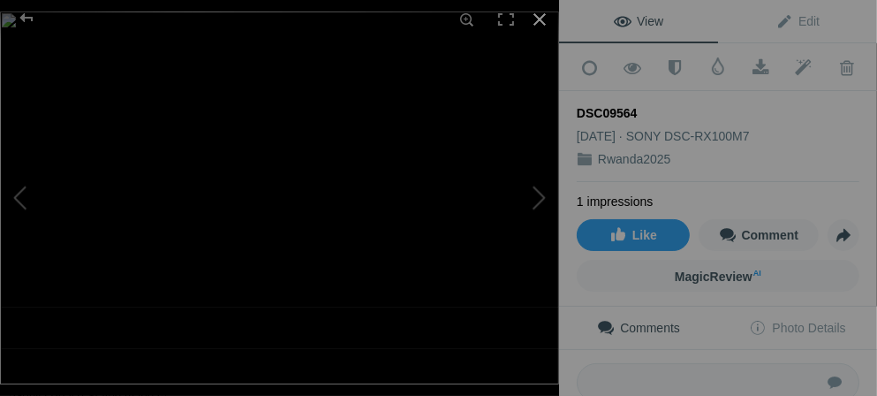
click at [545, 19] on div at bounding box center [539, 19] width 39 height 39
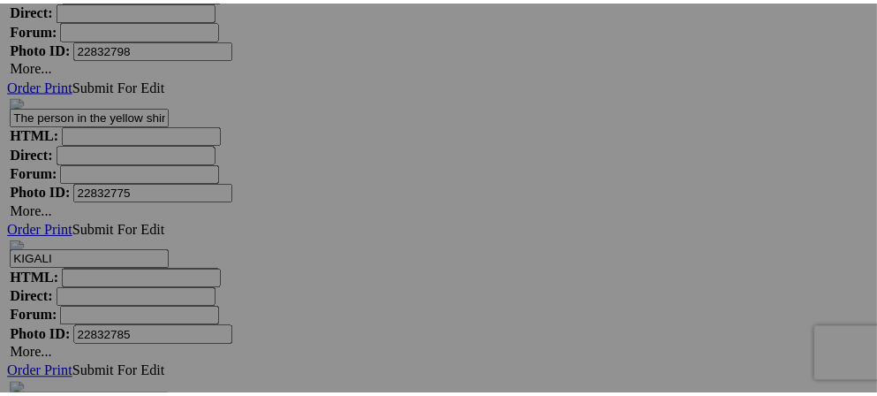
scroll to position [6598, 0]
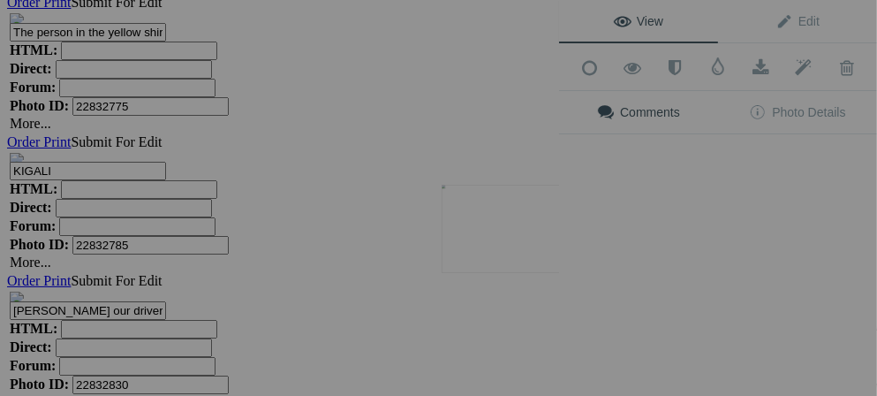
click at [516, 239] on button at bounding box center [493, 197] width 132 height 142
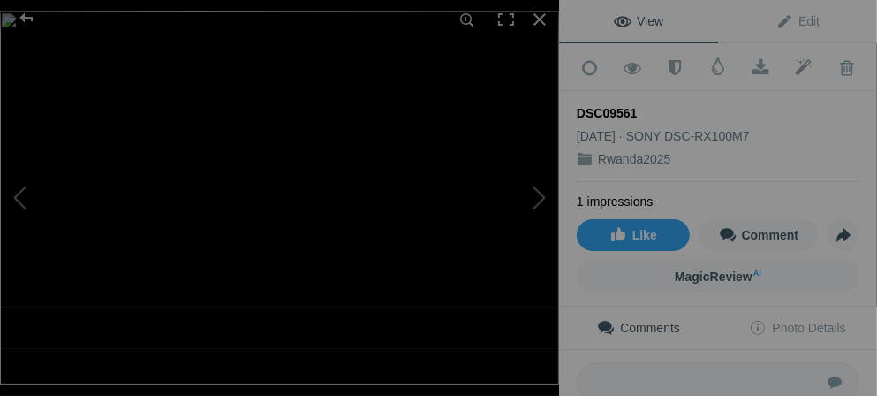
click at [649, 105] on div "DSC09561" at bounding box center [718, 113] width 283 height 18
click at [637, 104] on div "DSC09561" at bounding box center [718, 113] width 283 height 18
click at [775, 26] on span "Edit" at bounding box center [797, 21] width 44 height 14
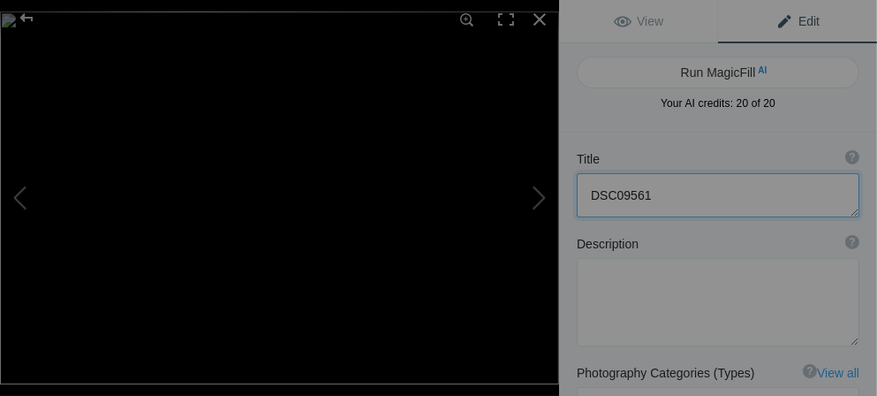
click at [654, 198] on textarea at bounding box center [718, 195] width 283 height 44
type textarea "D"
click at [533, 196] on button at bounding box center [493, 197] width 132 height 142
type textarea "DSC09562"
type textarea "DSC09562.jpg"
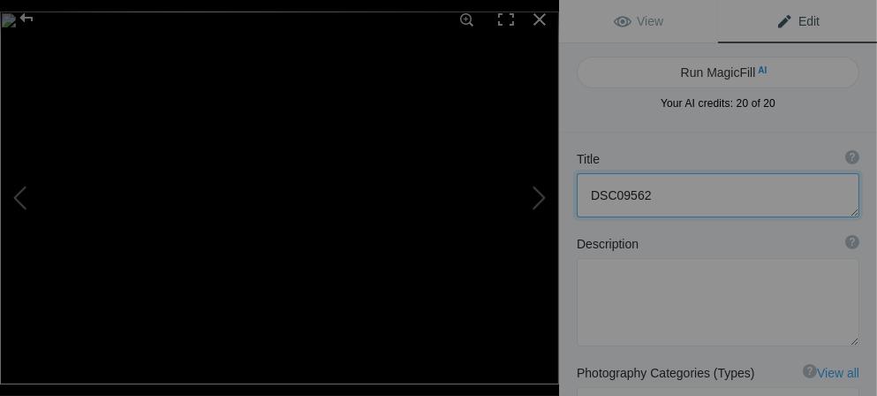
click at [657, 198] on textarea at bounding box center [718, 195] width 283 height 44
type textarea "D"
click at [535, 198] on button at bounding box center [493, 197] width 132 height 142
type textarea "DSC09563"
type textarea "DSC09563.jpg"
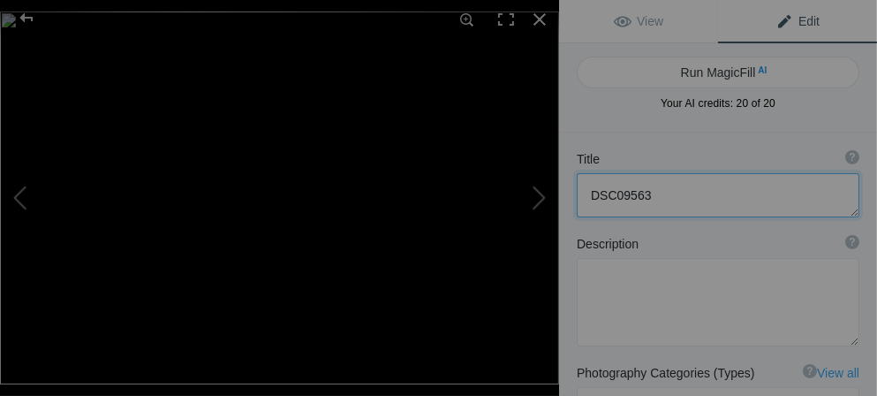
click at [657, 196] on textarea at bounding box center [718, 195] width 283 height 44
type textarea "D"
type textarea "g"
type textarea "."
click at [540, 200] on button at bounding box center [493, 197] width 132 height 142
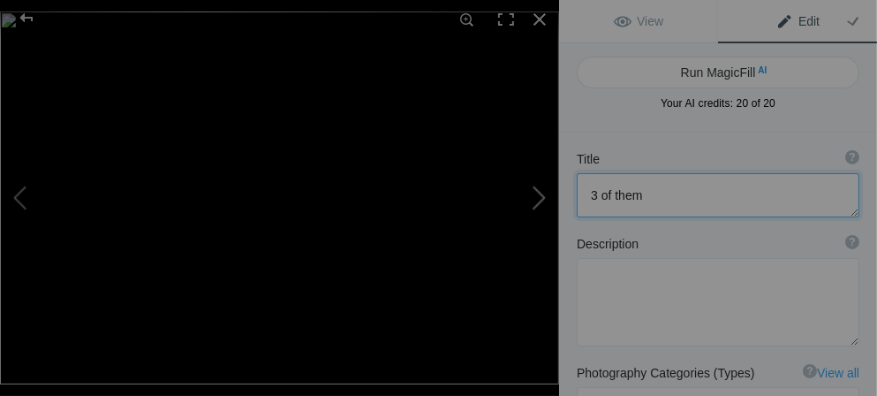
type textarea "DSC09564"
type textarea "DSC09564.jpg"
click at [664, 185] on textarea at bounding box center [718, 195] width 283 height 44
type textarea "D"
click at [531, 204] on button at bounding box center [493, 197] width 132 height 142
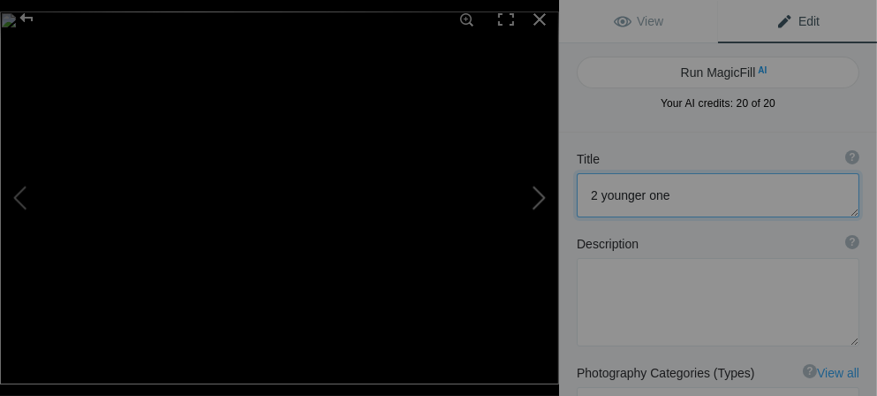
type textarea "DSC09565"
type textarea "DSC09565.jpg"
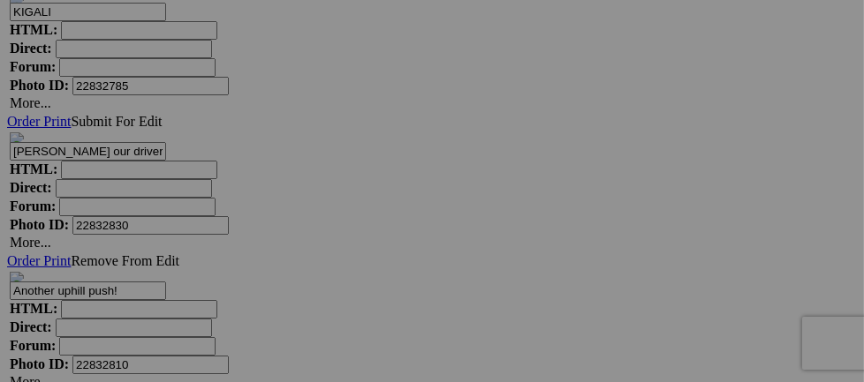
scroll to position [6801, 0]
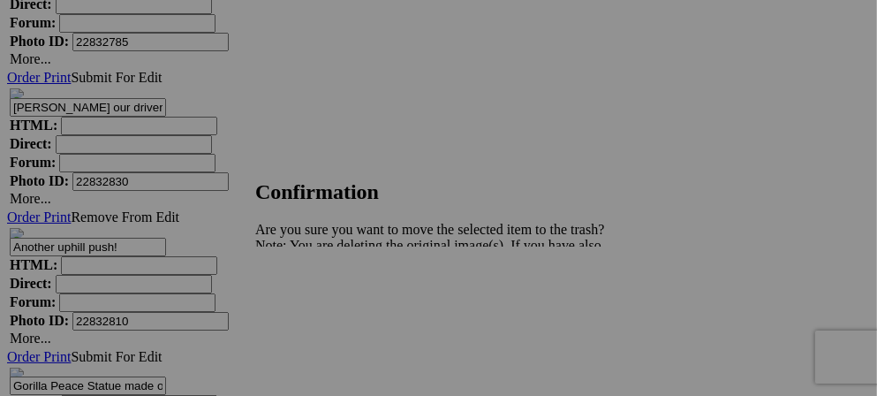
drag, startPoint x: 578, startPoint y: 306, endPoint x: 780, endPoint y: 300, distance: 202.3
click at [314, 306] on span "Yes" at bounding box center [304, 306] width 20 height 15
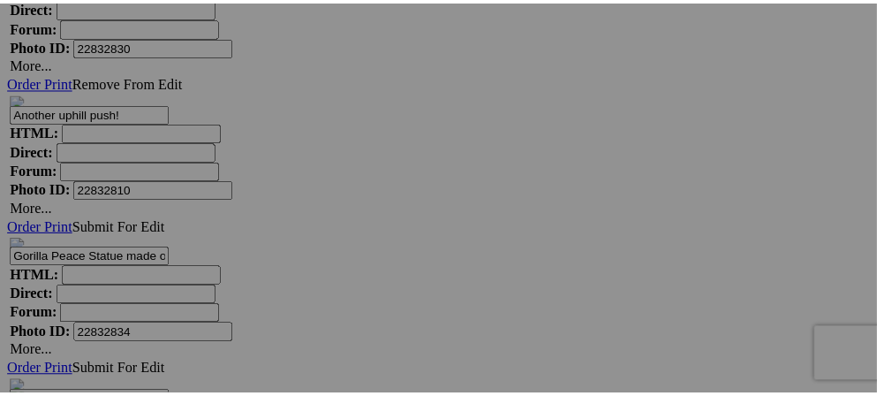
scroll to position [7017, 0]
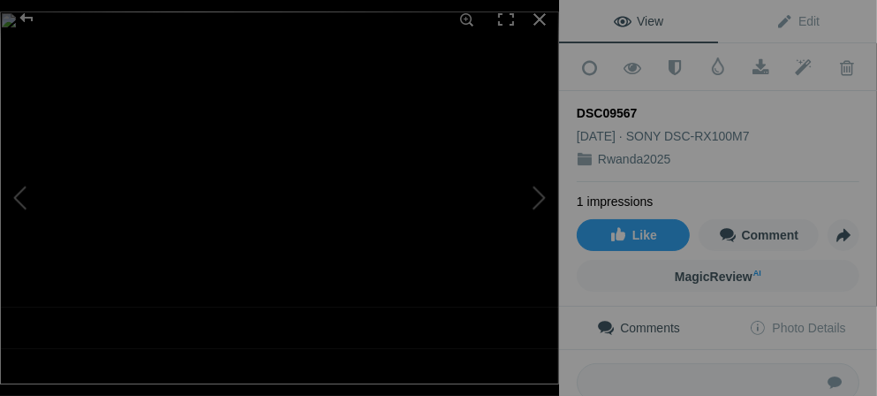
click at [646, 109] on div "DSC09567" at bounding box center [718, 113] width 283 height 18
click at [775, 26] on span "Edit" at bounding box center [797, 21] width 44 height 14
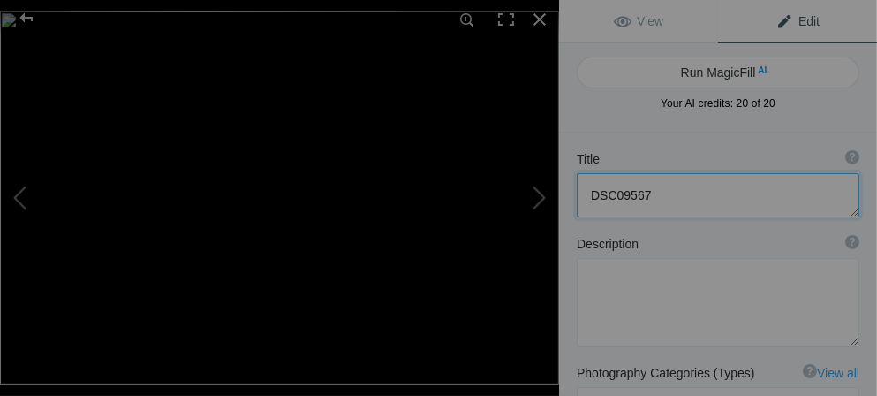
click at [664, 194] on textarea at bounding box center [718, 195] width 283 height 44
type textarea "D"
click at [534, 195] on button at bounding box center [493, 197] width 132 height 142
type textarea "DSC09568"
type textarea "DSC09568.jpg"
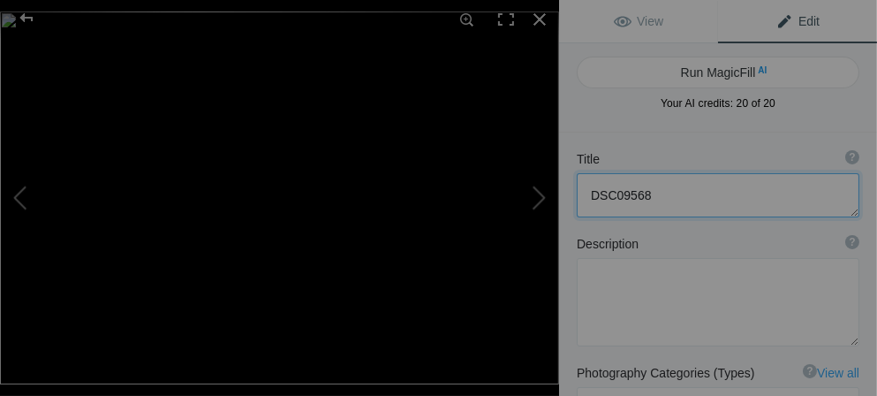
click at [663, 197] on textarea at bounding box center [718, 195] width 283 height 44
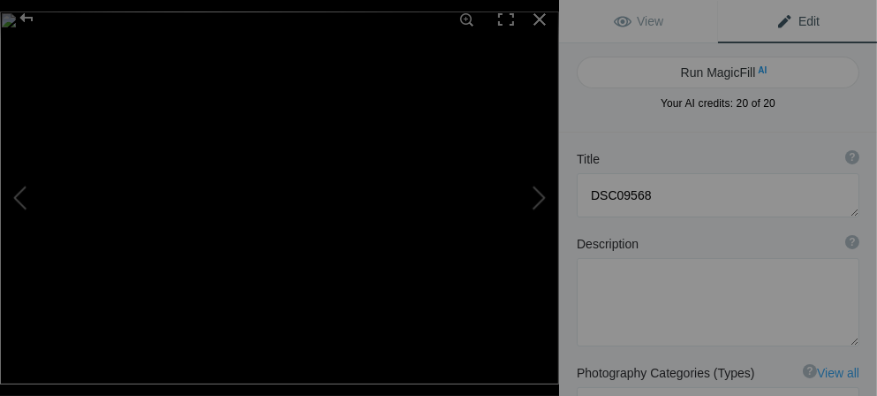
click at [779, 16] on span "Edit" at bounding box center [797, 21] width 44 height 14
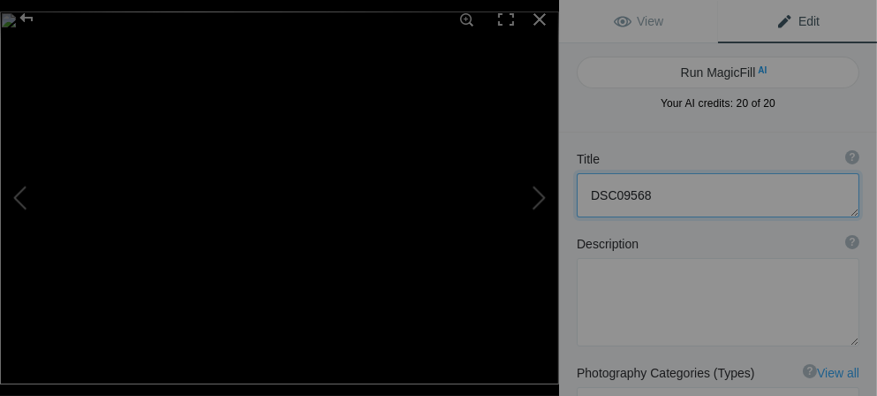
click at [695, 201] on textarea at bounding box center [718, 195] width 283 height 44
type textarea "D"
click at [539, 195] on button at bounding box center [493, 197] width 132 height 142
type textarea "DSC09571"
type textarea "DSC09571.jpg"
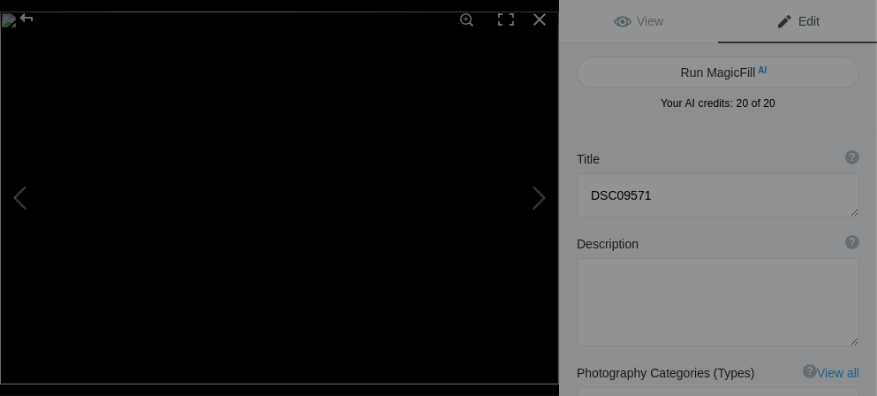
click at [798, 19] on span "Edit" at bounding box center [797, 21] width 44 height 14
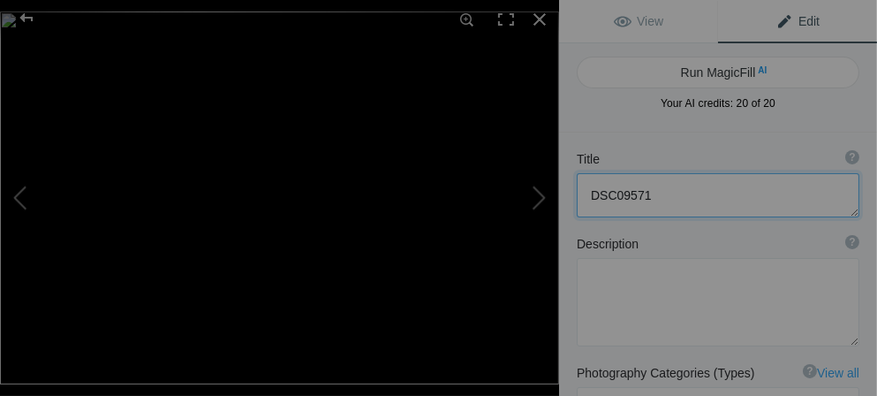
click at [679, 195] on textarea at bounding box center [718, 195] width 283 height 44
type textarea "D"
click at [541, 198] on button at bounding box center [493, 197] width 132 height 142
type textarea "DSC09574"
type textarea "DSC09574.jpg"
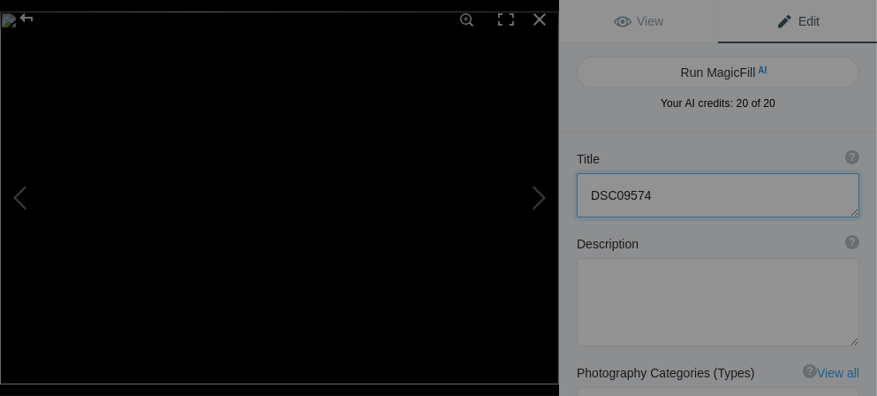
click at [663, 195] on textarea at bounding box center [718, 195] width 283 height 44
type textarea "D"
type textarea "N"
click at [534, 201] on button at bounding box center [493, 197] width 132 height 142
type textarea "DSC09575"
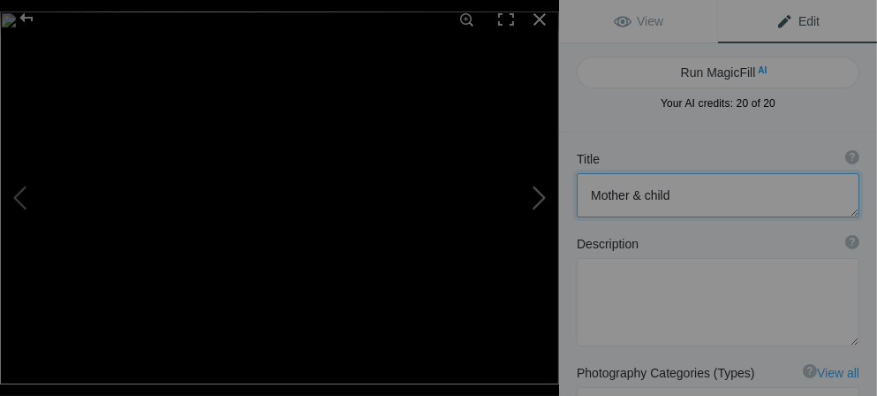
type textarea "DSC09575.jpg"
click at [654, 188] on textarea at bounding box center [718, 195] width 283 height 44
type textarea "D"
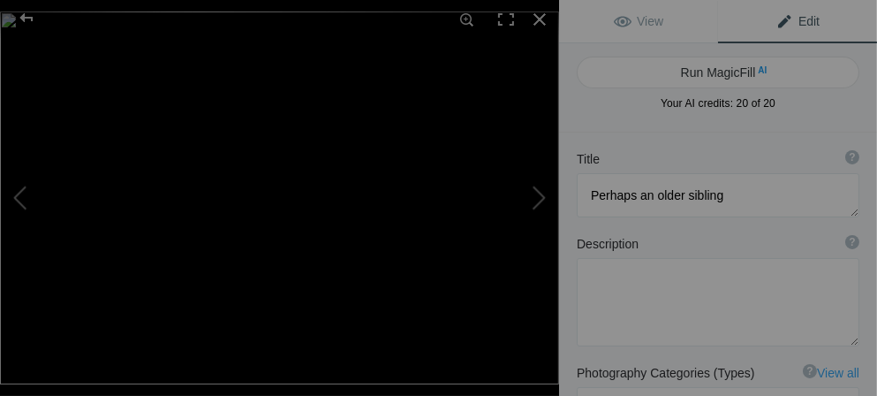
click at [775, 19] on span "Edit" at bounding box center [797, 21] width 44 height 14
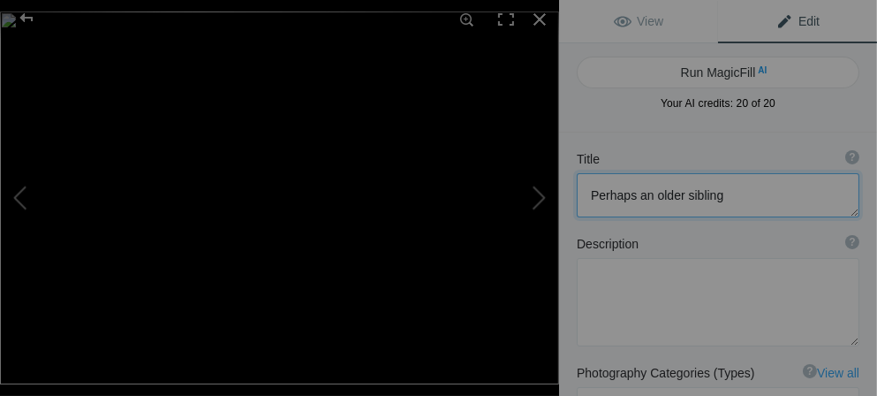
click at [725, 198] on textarea at bounding box center [718, 195] width 283 height 44
type textarea "P"
click at [658, 195] on textarea at bounding box center [718, 195] width 283 height 44
click at [726, 197] on textarea at bounding box center [718, 195] width 283 height 44
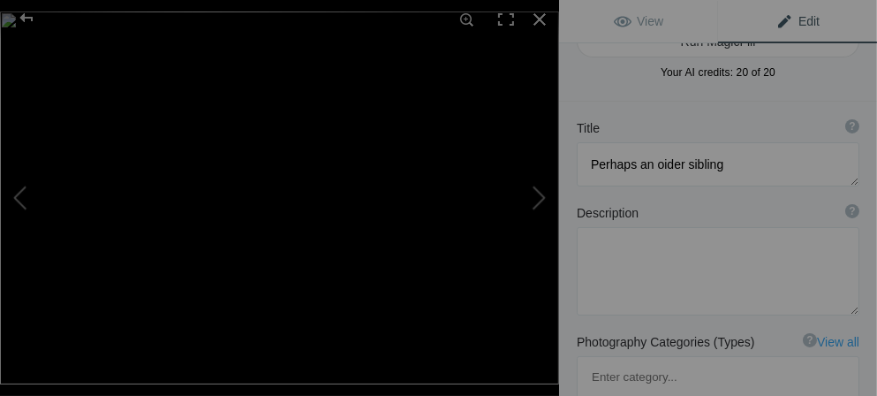
scroll to position [0, 0]
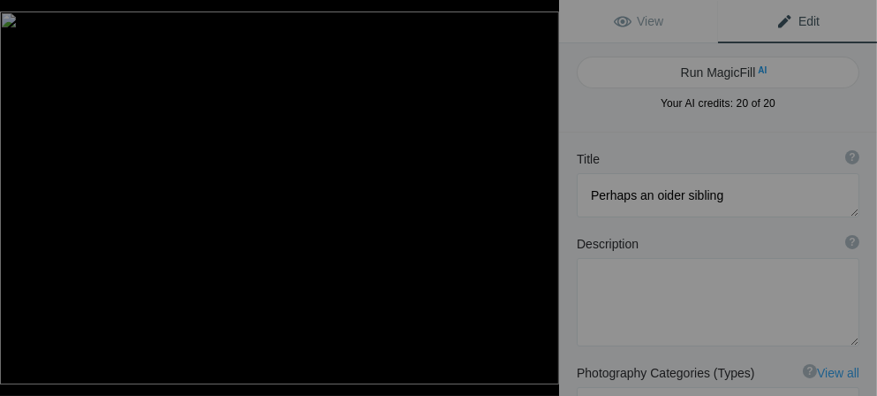
click at [542, 198] on button at bounding box center [493, 197] width 132 height 142
type textarea "DSC09584"
type textarea "DSC09584.jpg"
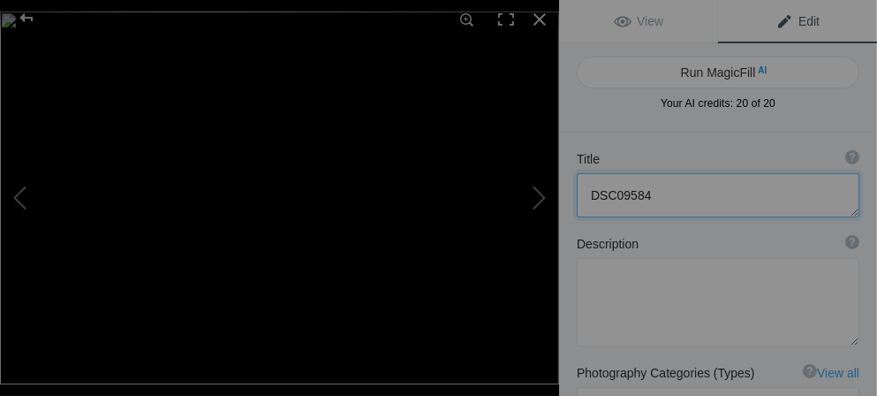
click at [689, 203] on textarea at bounding box center [718, 195] width 283 height 44
type textarea "D"
click at [689, 203] on textarea at bounding box center [718, 195] width 283 height 44
click at [543, 197] on button at bounding box center [493, 197] width 132 height 142
type textarea "DSC09595"
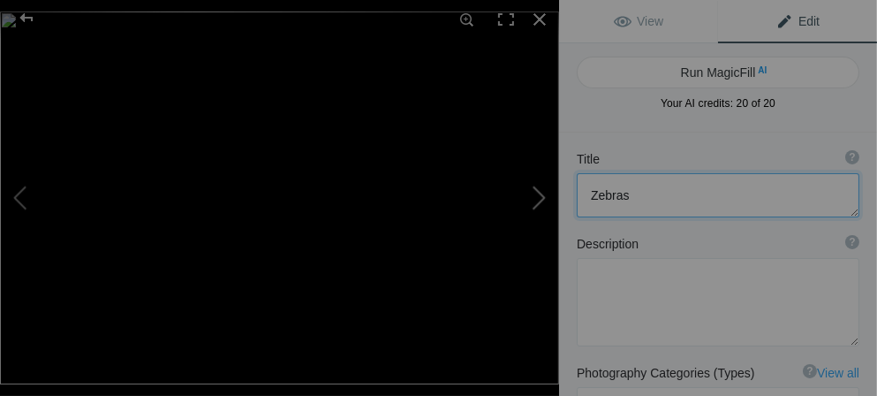
type textarea "DSC09595.jpg"
click at [545, 198] on button at bounding box center [493, 197] width 132 height 142
type textarea "DSC09599"
type textarea "DSC09599.jpg"
click at [545, 197] on button at bounding box center [493, 197] width 132 height 142
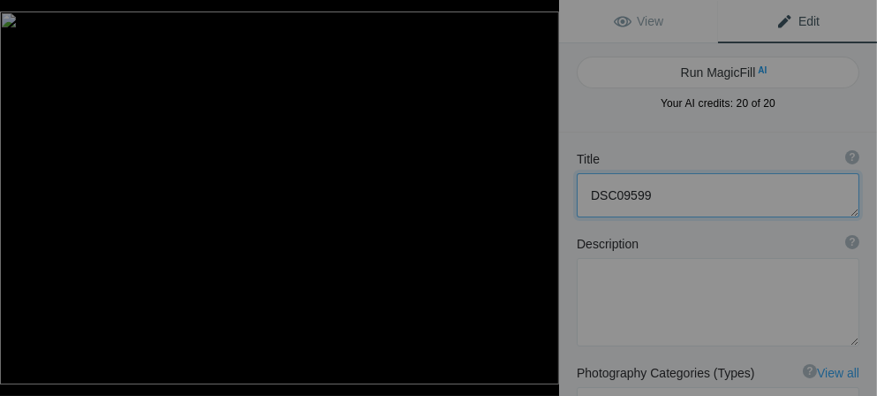
type textarea "DSC09601"
type textarea "DSC09601.jpg"
click at [660, 193] on textarea at bounding box center [718, 195] width 283 height 44
type textarea "DSC09601"
